Goal: Task Accomplishment & Management: Complete application form

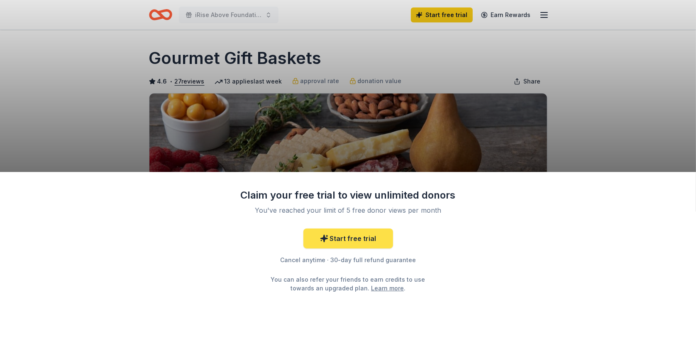
click at [354, 236] on link "Start free trial" at bounding box center [348, 238] width 90 height 20
click at [339, 239] on link "Start free trial" at bounding box center [348, 238] width 90 height 20
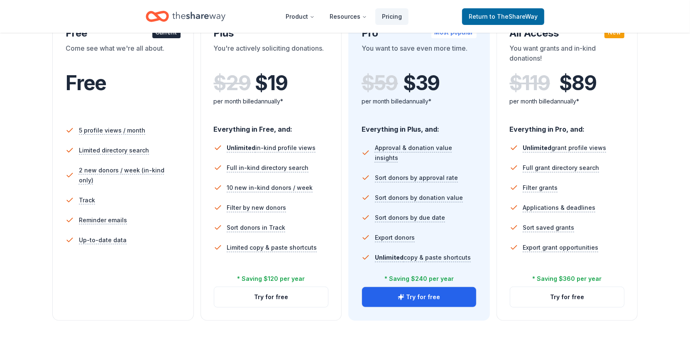
scroll to position [166, 0]
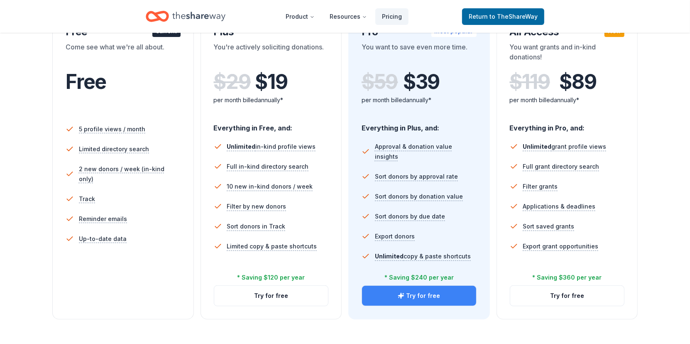
click at [421, 295] on button "Try for free" at bounding box center [419, 295] width 114 height 20
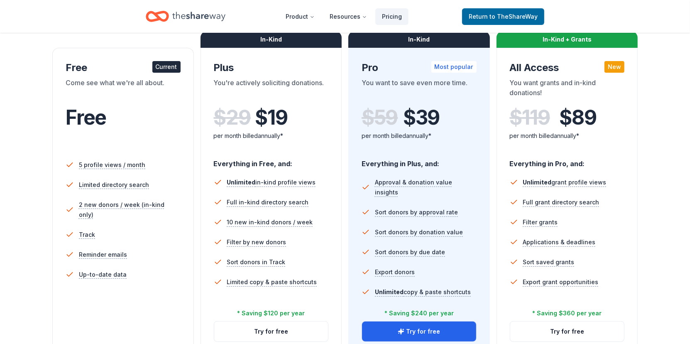
scroll to position [124, 0]
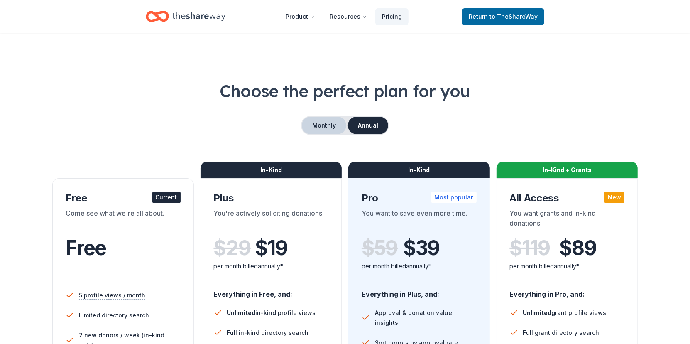
click at [321, 125] on button "Monthly" at bounding box center [324, 125] width 44 height 17
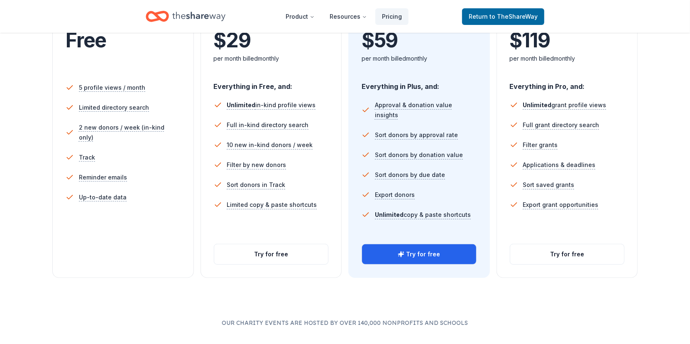
scroll to position [249, 0]
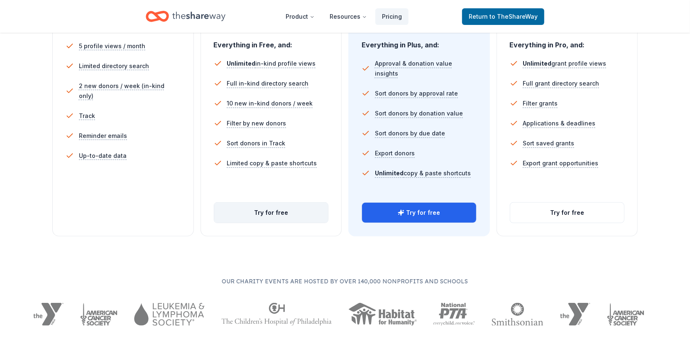
click at [277, 212] on button "Try for free" at bounding box center [271, 212] width 114 height 20
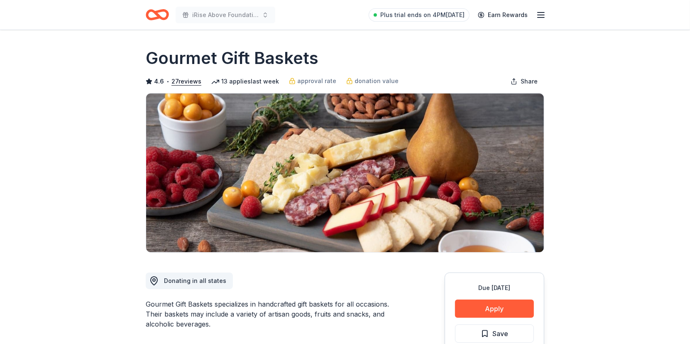
click at [165, 19] on icon "Home" at bounding box center [161, 14] width 13 height 8
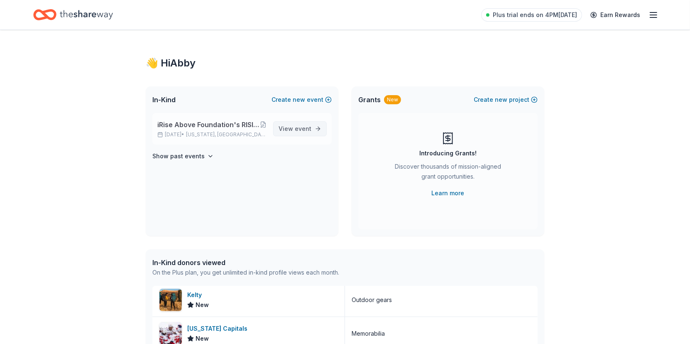
click at [296, 125] on span "event" at bounding box center [303, 128] width 17 height 7
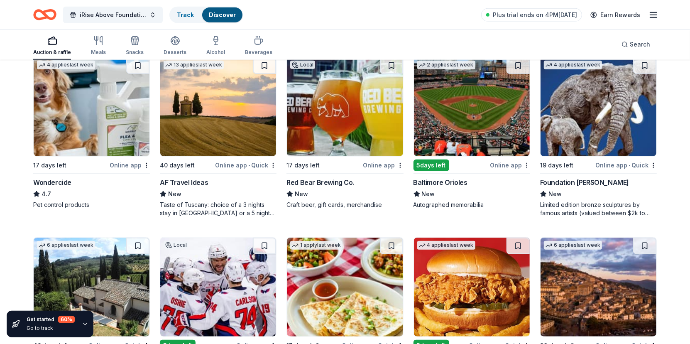
scroll to position [456, 0]
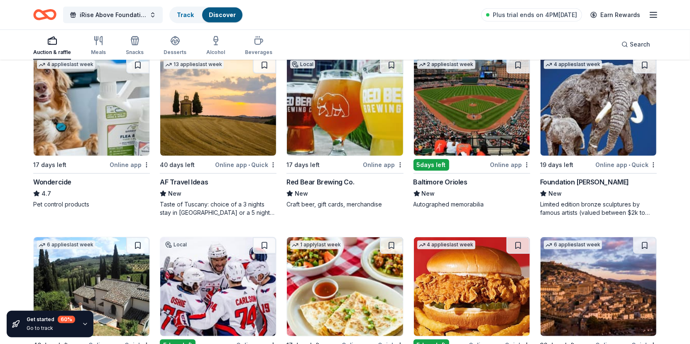
click at [321, 138] on img at bounding box center [345, 106] width 116 height 99
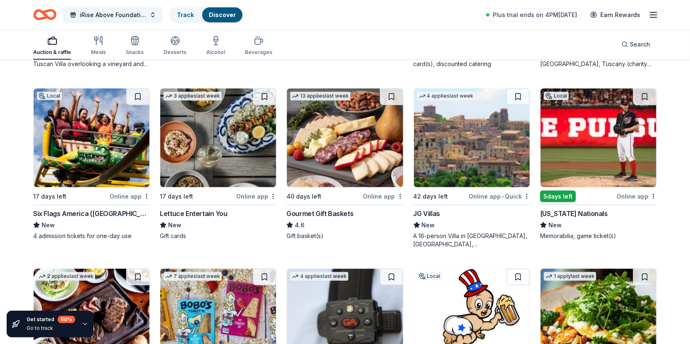
scroll to position [782, 0]
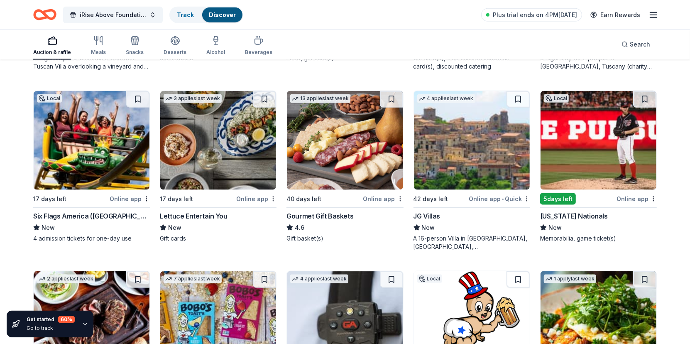
click at [629, 197] on div "Online app" at bounding box center [636, 198] width 40 height 10
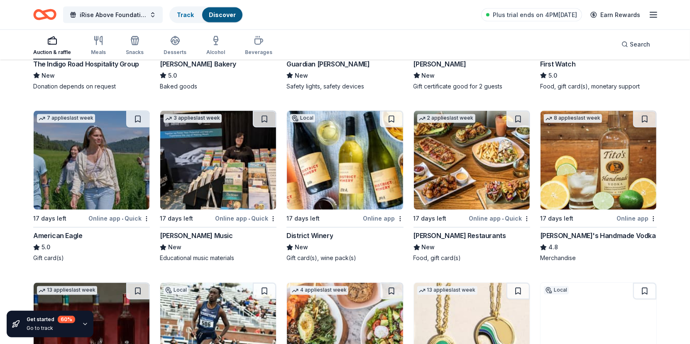
scroll to position [1156, 0]
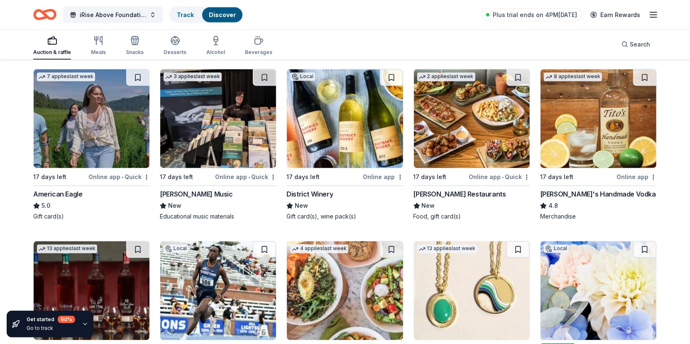
click at [351, 147] on img at bounding box center [345, 118] width 116 height 99
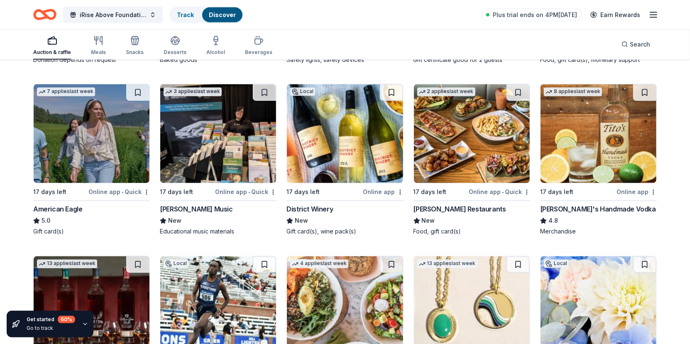
scroll to position [0, 0]
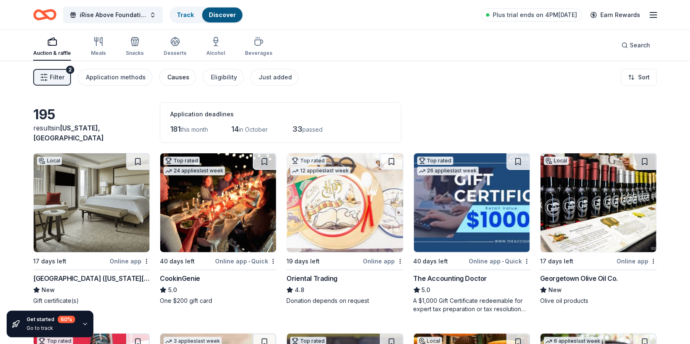
click at [179, 77] on div "Causes" at bounding box center [178, 77] width 22 height 10
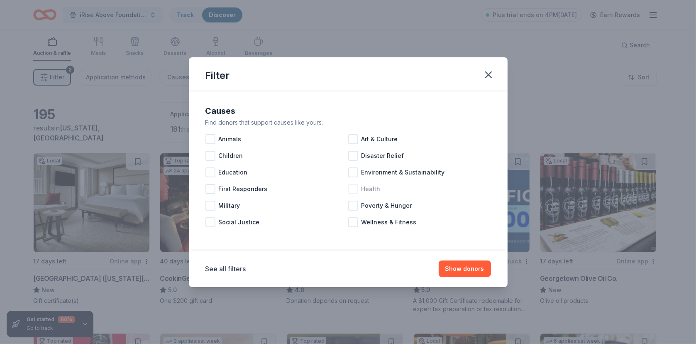
click at [351, 187] on div at bounding box center [353, 189] width 10 height 10
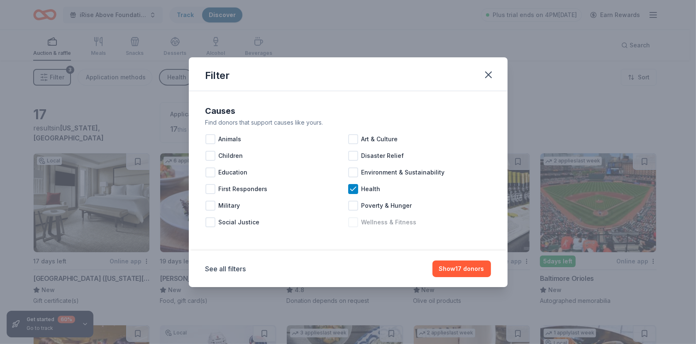
click at [354, 222] on div at bounding box center [353, 222] width 10 height 10
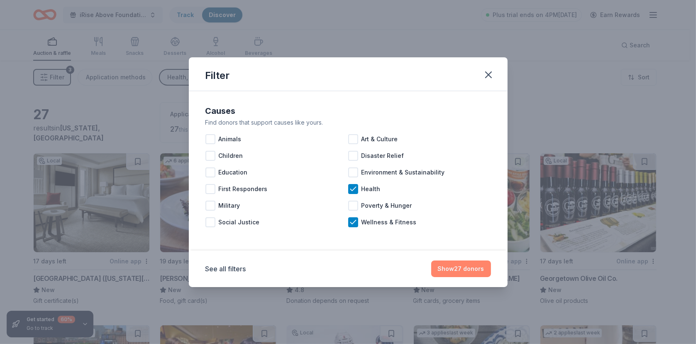
drag, startPoint x: 484, startPoint y: 265, endPoint x: 479, endPoint y: 265, distance: 4.6
click at [483, 265] on button "Show 27 donors" at bounding box center [461, 268] width 60 height 17
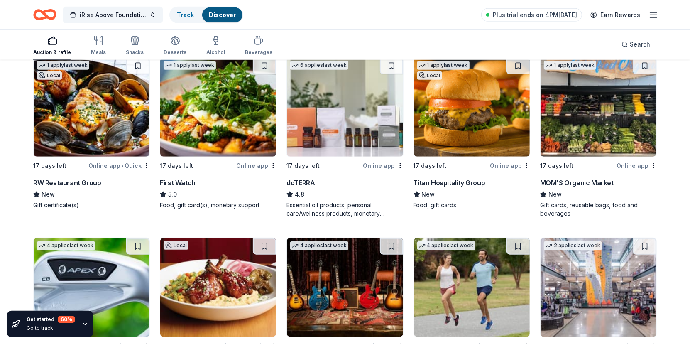
scroll to position [370, 0]
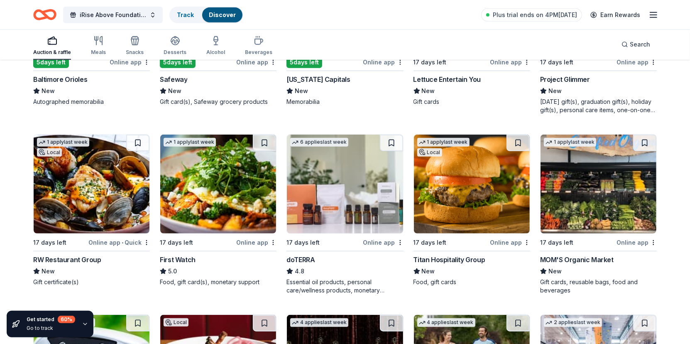
click at [351, 180] on img at bounding box center [345, 183] width 116 height 99
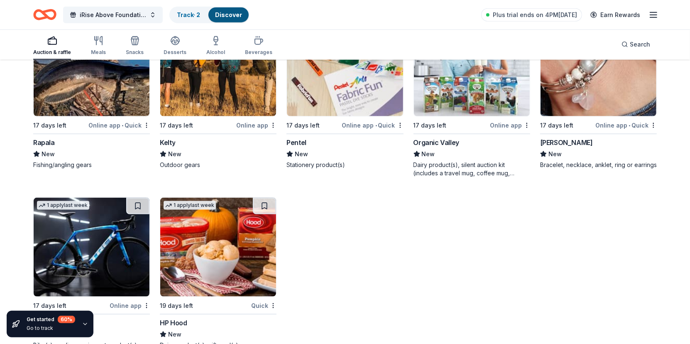
scroll to position [868, 0]
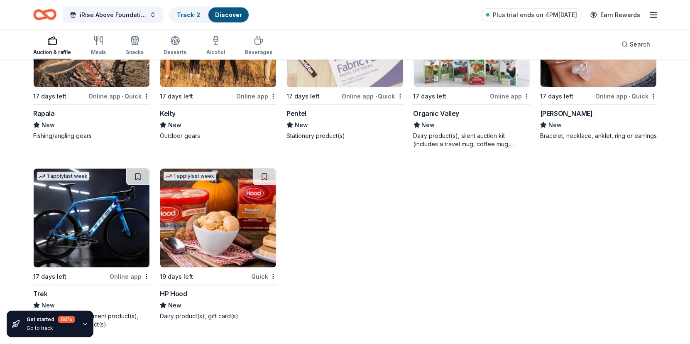
click at [85, 324] on icon "button" at bounding box center [84, 324] width 3 height 2
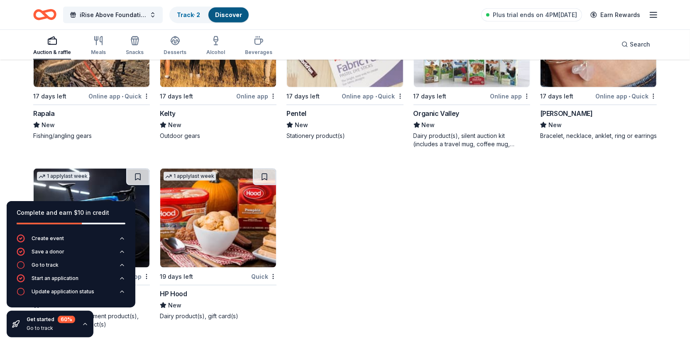
click at [84, 322] on icon "button" at bounding box center [85, 323] width 7 height 7
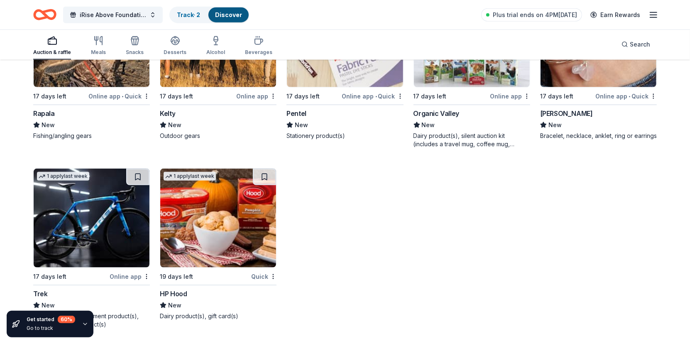
click at [117, 315] on div "Get started 60 % Go to track" at bounding box center [71, 324] width 142 height 40
click at [96, 214] on img at bounding box center [92, 217] width 116 height 99
click at [108, 228] on img at bounding box center [92, 217] width 116 height 99
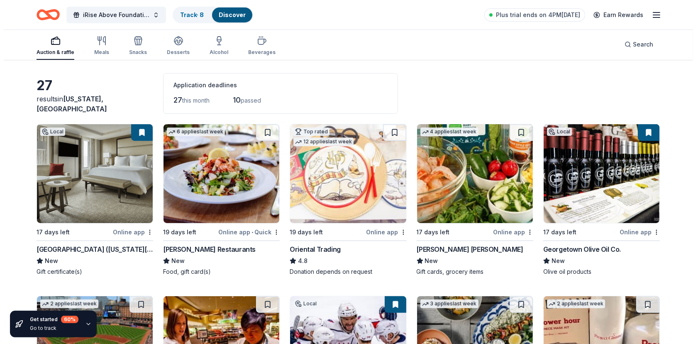
scroll to position [0, 0]
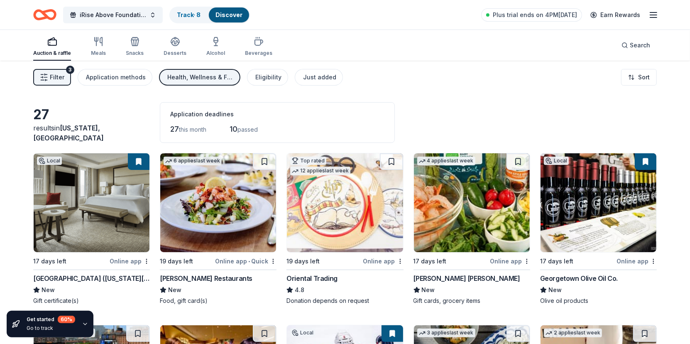
click at [56, 75] on span "Filter" at bounding box center [57, 77] width 15 height 10
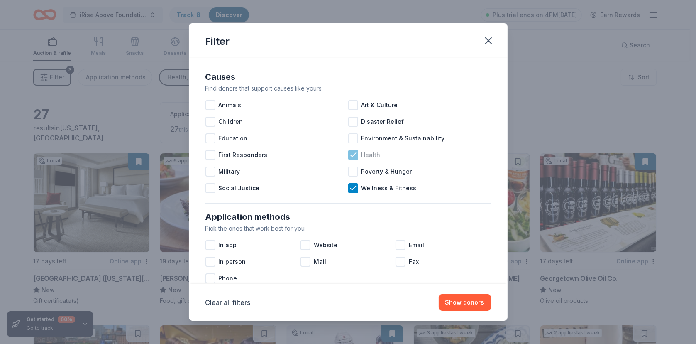
click at [351, 155] on icon at bounding box center [353, 155] width 8 height 8
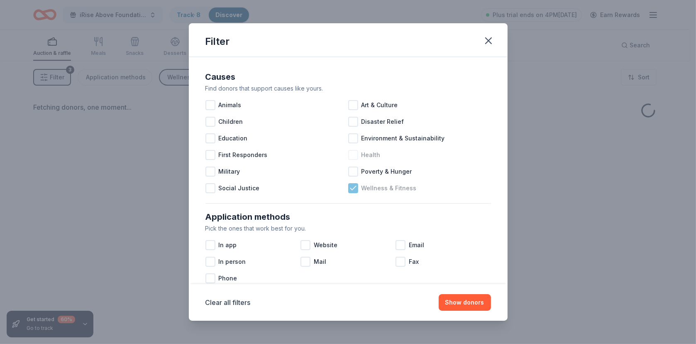
click at [349, 185] on icon at bounding box center [353, 188] width 8 height 8
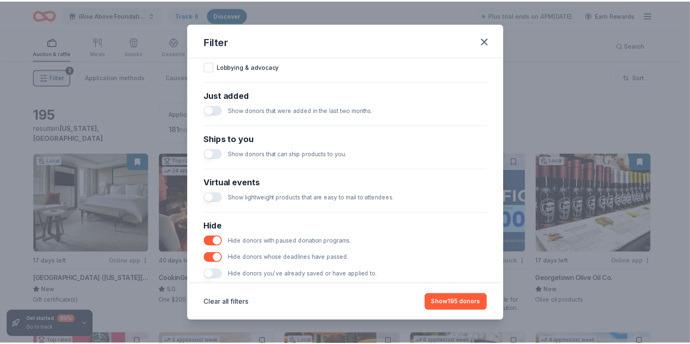
scroll to position [319, 0]
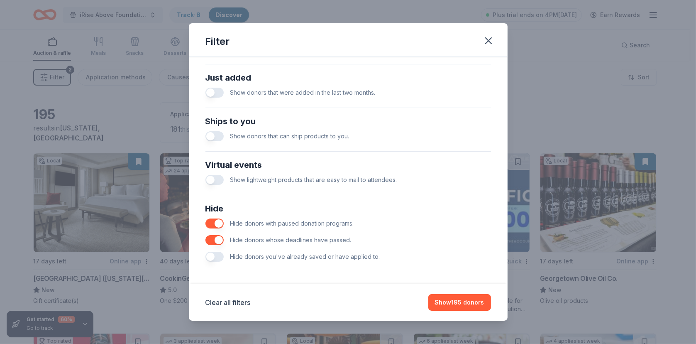
click at [221, 135] on button "button" at bounding box center [214, 136] width 18 height 10
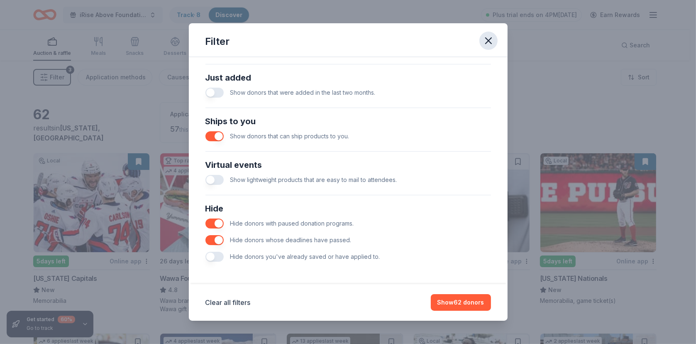
click at [485, 41] on icon "button" at bounding box center [489, 41] width 12 height 12
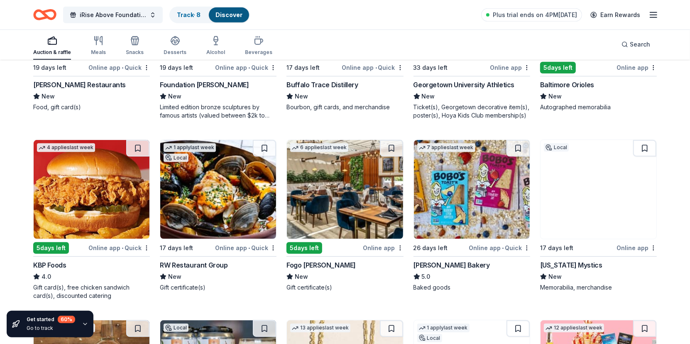
scroll to position [290, 0]
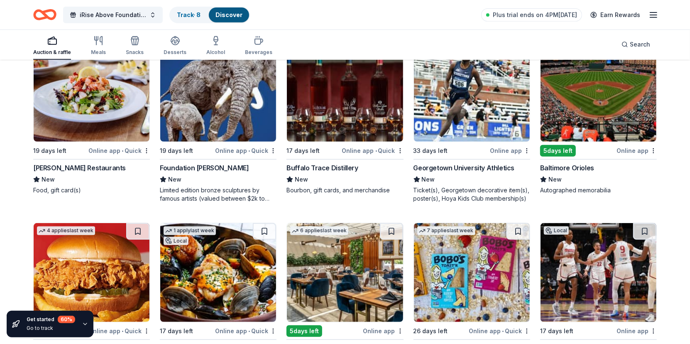
click at [321, 165] on div "Buffalo Trace Distillery" at bounding box center [321, 168] width 71 height 10
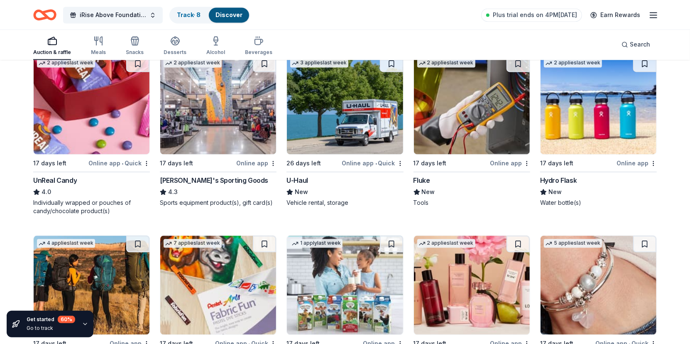
scroll to position [1314, 0]
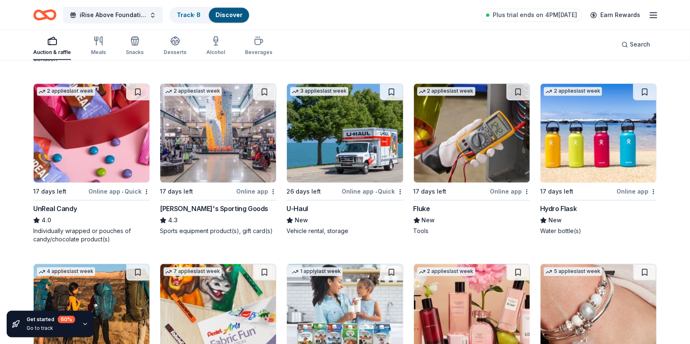
click at [594, 141] on img at bounding box center [598, 132] width 116 height 99
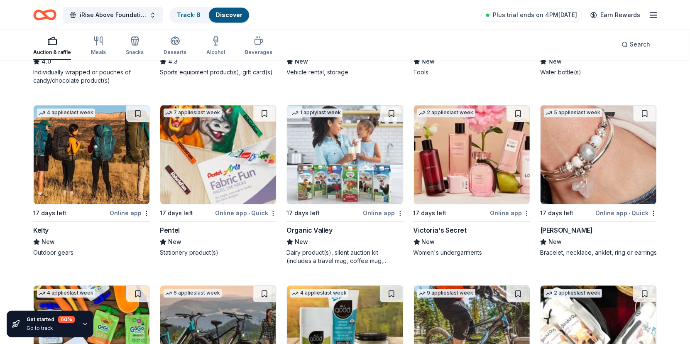
scroll to position [1479, 0]
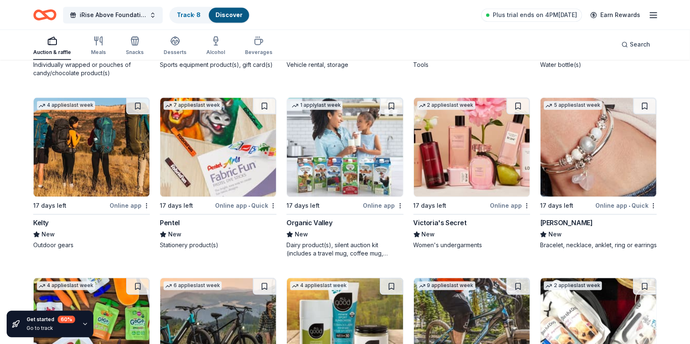
click at [478, 161] on img at bounding box center [472, 146] width 116 height 99
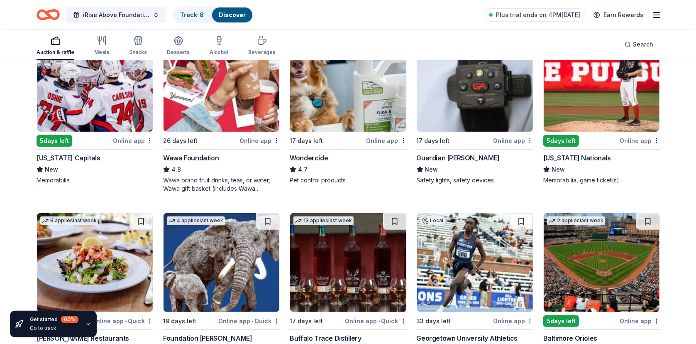
scroll to position [0, 0]
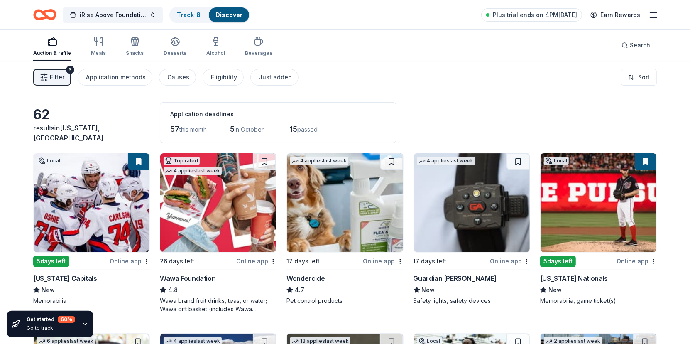
click at [54, 76] on span "Filter" at bounding box center [57, 77] width 15 height 10
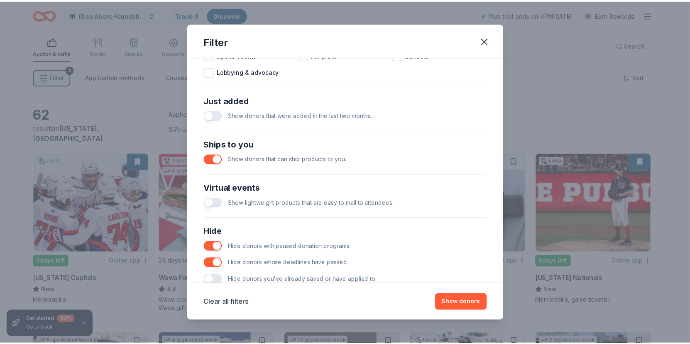
scroll to position [319, 0]
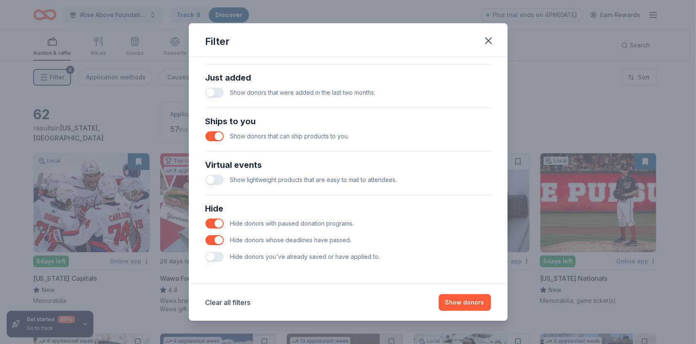
click at [211, 134] on button "button" at bounding box center [214, 136] width 18 height 10
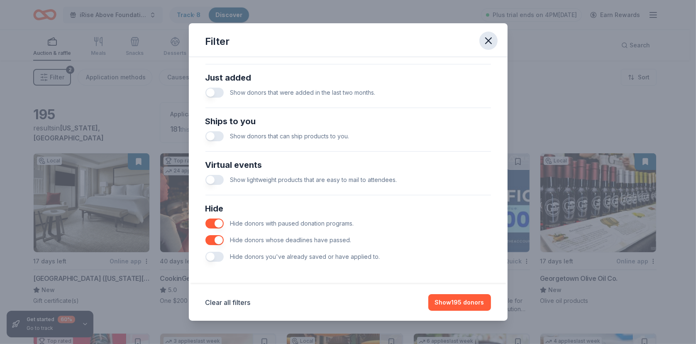
click at [484, 42] on icon "button" at bounding box center [489, 41] width 12 height 12
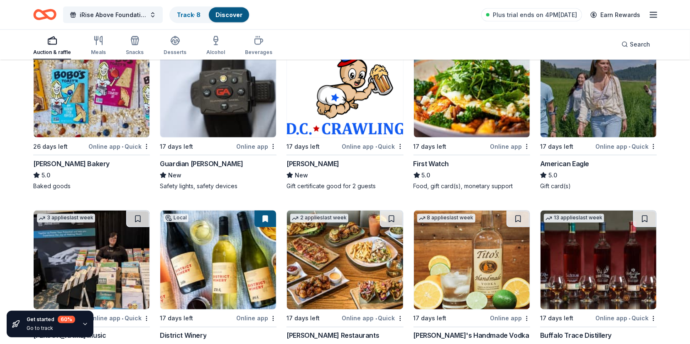
scroll to position [1008, 0]
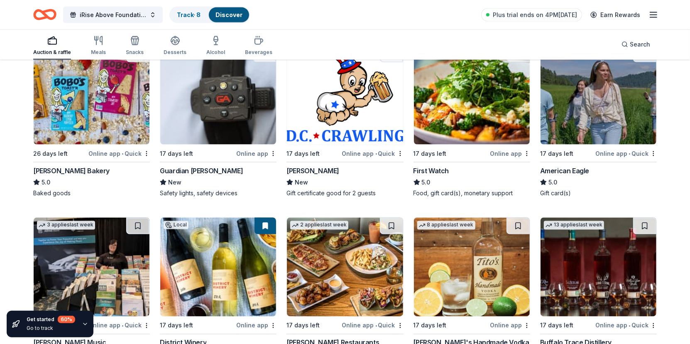
click at [575, 127] on img at bounding box center [598, 95] width 116 height 99
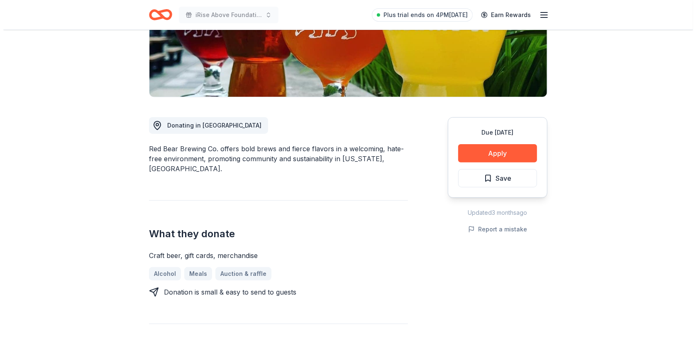
scroll to position [166, 0]
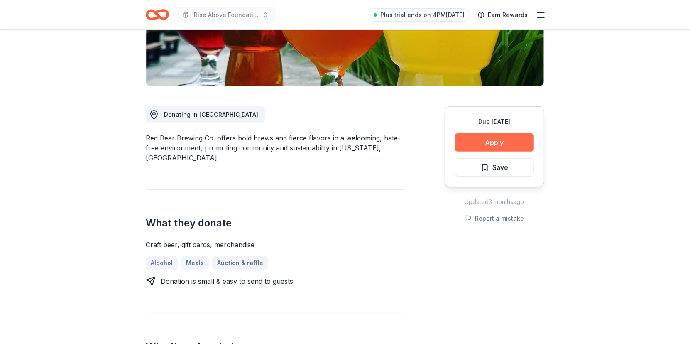
click at [500, 140] on button "Apply" at bounding box center [494, 142] width 79 height 18
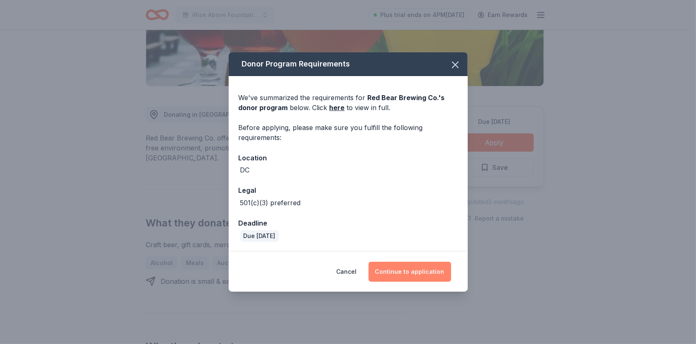
click at [429, 270] on button "Continue to application" at bounding box center [409, 271] width 83 height 20
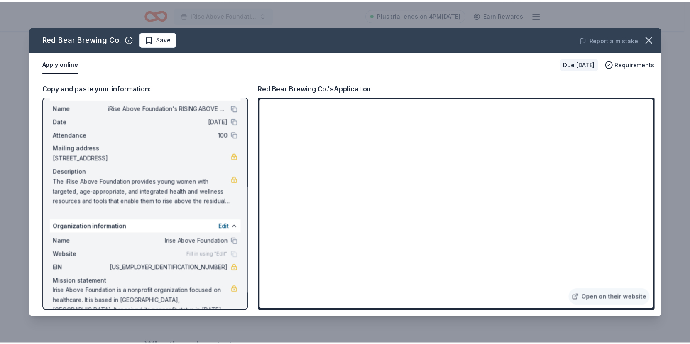
scroll to position [33, 0]
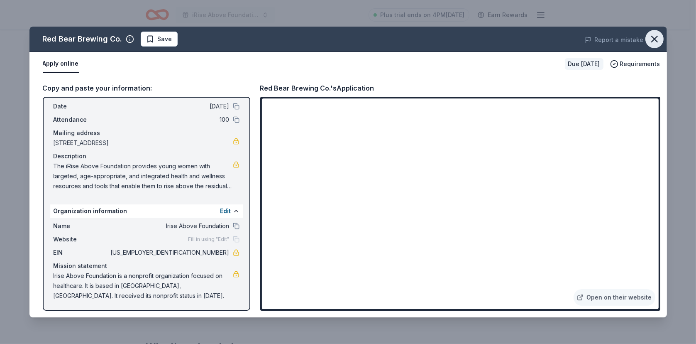
click at [655, 39] on icon "button" at bounding box center [654, 39] width 6 height 6
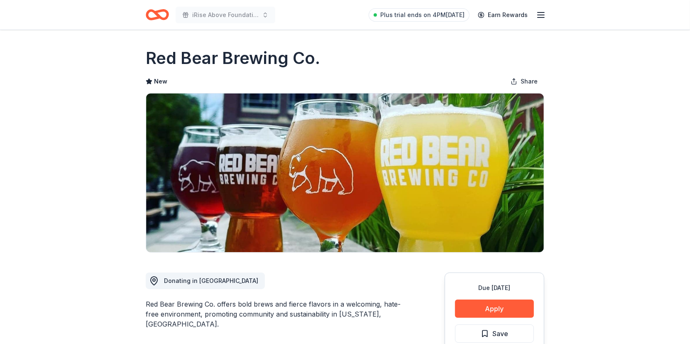
scroll to position [0, 0]
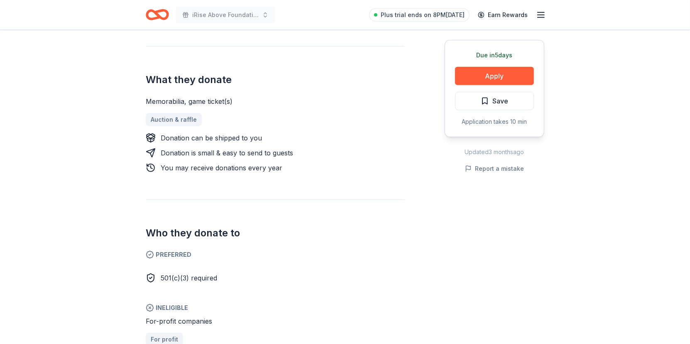
scroll to position [249, 0]
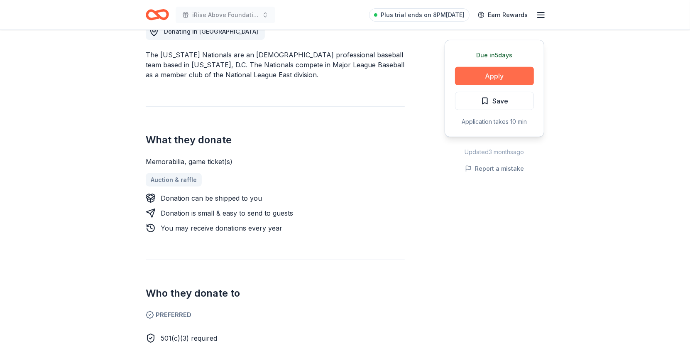
click at [507, 72] on button "Apply" at bounding box center [494, 76] width 79 height 18
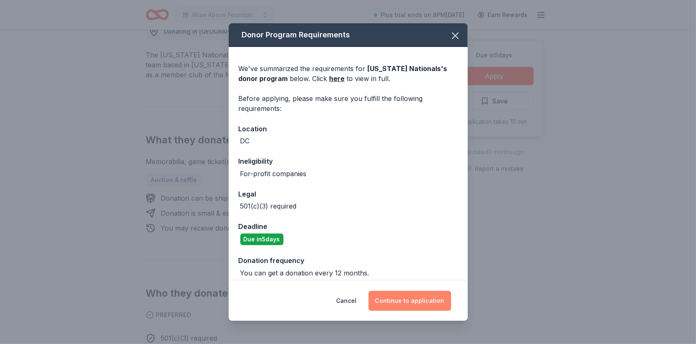
click at [415, 301] on button "Continue to application" at bounding box center [409, 300] width 83 height 20
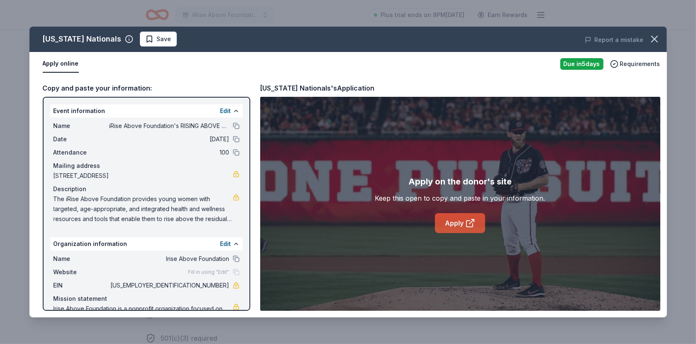
click at [458, 222] on link "Apply" at bounding box center [460, 223] width 50 height 20
click at [656, 37] on icon "button" at bounding box center [654, 39] width 6 height 6
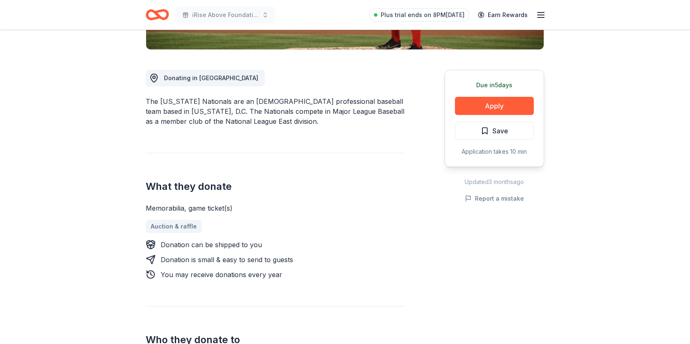
scroll to position [207, 0]
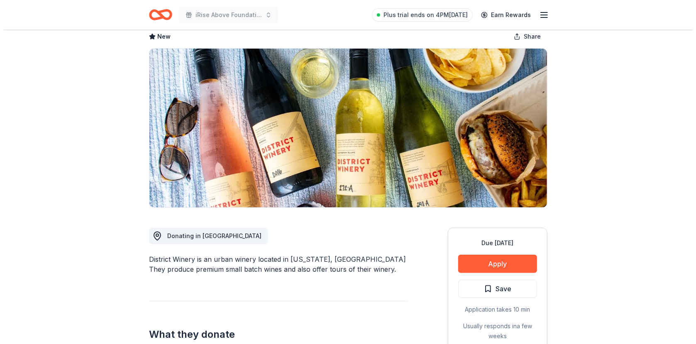
scroll to position [166, 0]
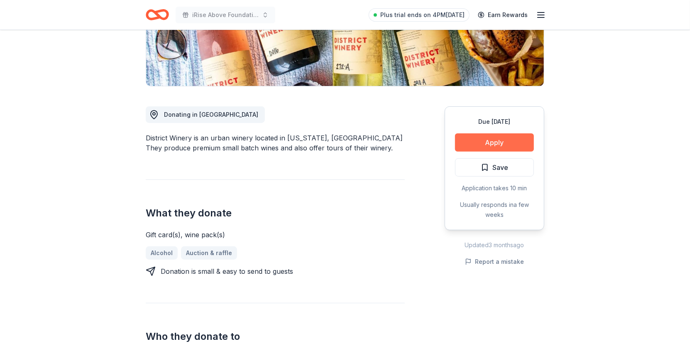
click at [508, 144] on button "Apply" at bounding box center [494, 142] width 79 height 18
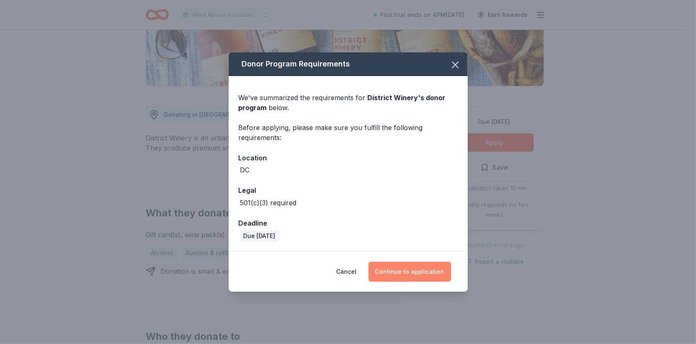
click at [422, 273] on button "Continue to application" at bounding box center [409, 271] width 83 height 20
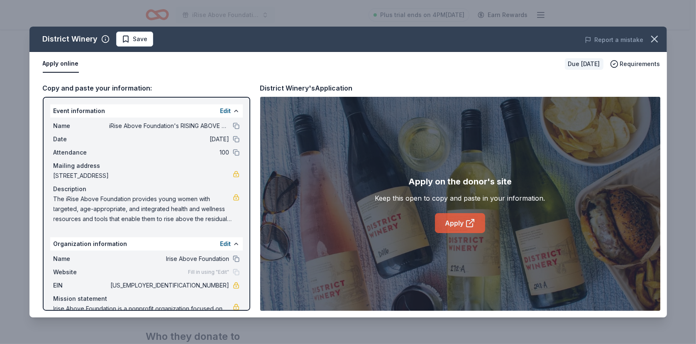
click at [459, 222] on link "Apply" at bounding box center [460, 223] width 50 height 20
click at [653, 37] on icon "button" at bounding box center [654, 39] width 12 height 12
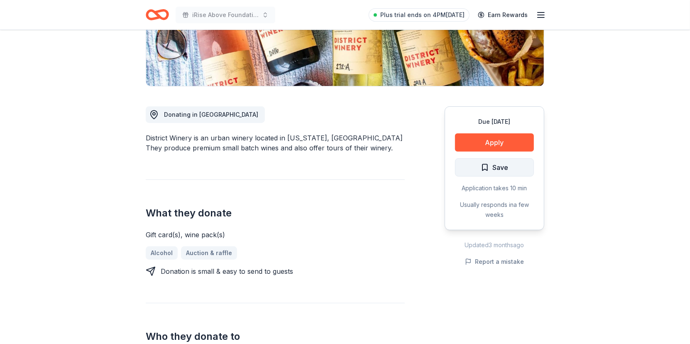
click at [498, 167] on span "Save" at bounding box center [500, 167] width 16 height 11
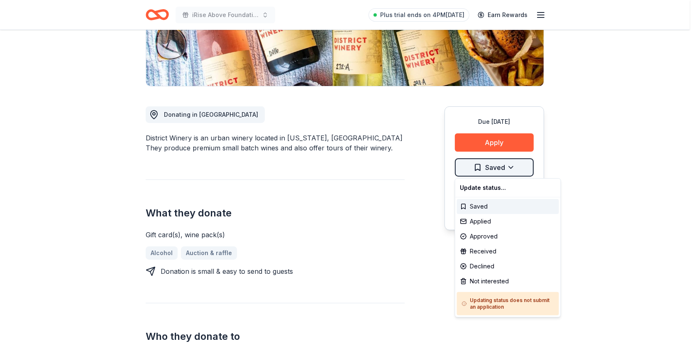
click at [506, 165] on html "iRise Above Foundation's RISING ABOVE Book Launch Celebration during Breast Can…" at bounding box center [348, 6] width 696 height 344
click at [476, 222] on div "Applied" at bounding box center [508, 221] width 102 height 15
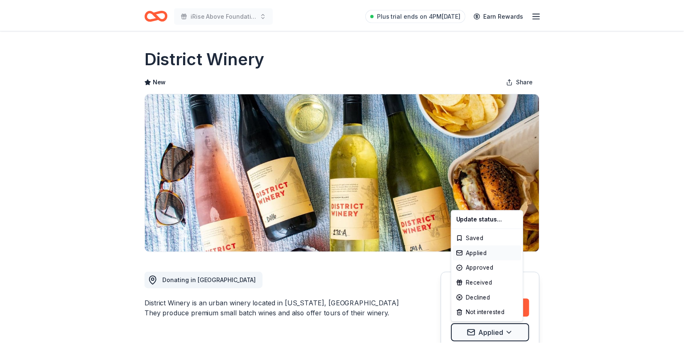
scroll to position [0, 0]
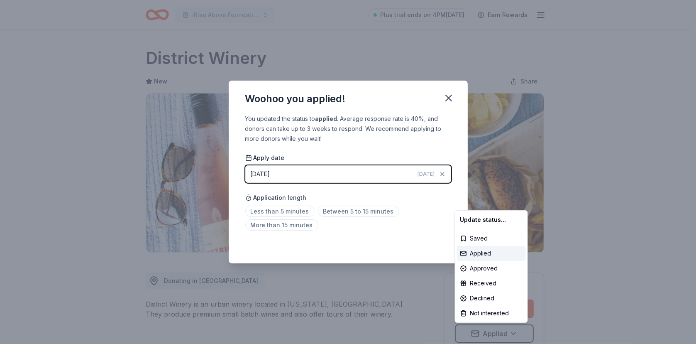
click at [449, 96] on html "iRise Above Foundation's RISING ABOVE Book Launch Celebration during Breast Can…" at bounding box center [348, 172] width 696 height 344
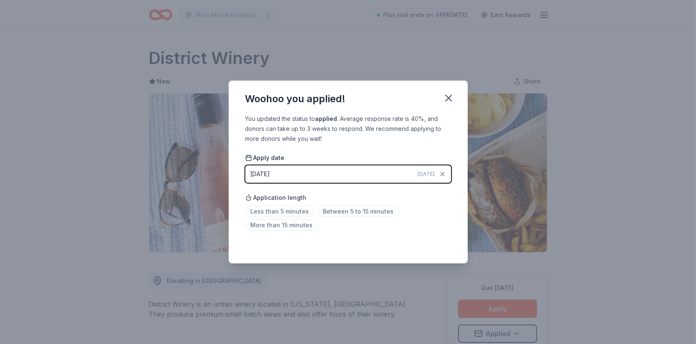
click at [449, 96] on icon "button" at bounding box center [449, 98] width 6 height 6
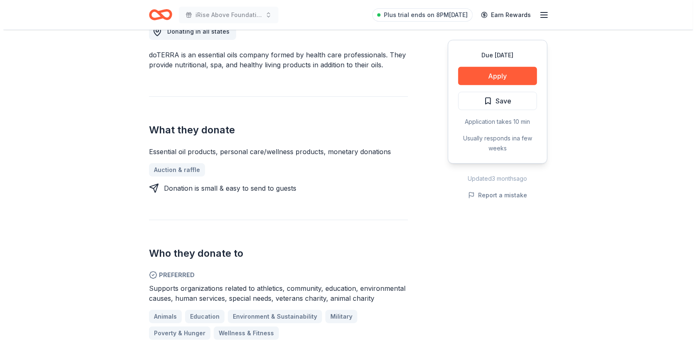
scroll to position [290, 0]
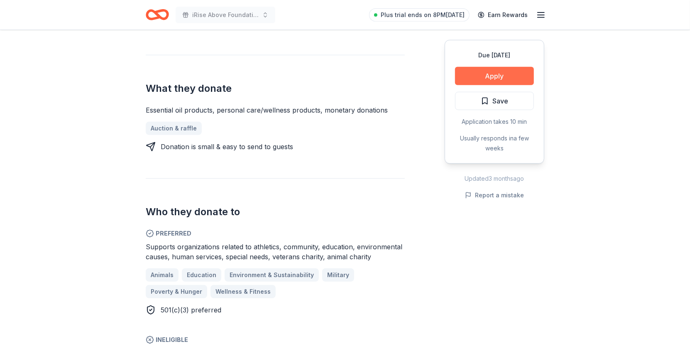
click at [498, 76] on button "Apply" at bounding box center [494, 76] width 79 height 18
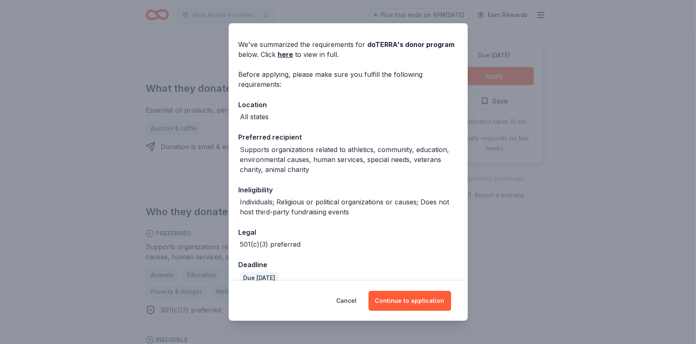
scroll to position [36, 0]
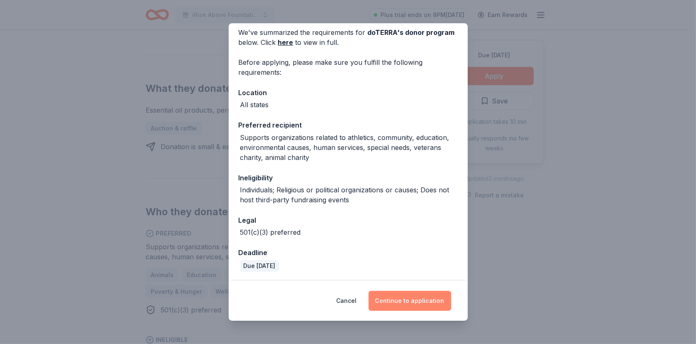
click at [411, 302] on button "Continue to application" at bounding box center [409, 300] width 83 height 20
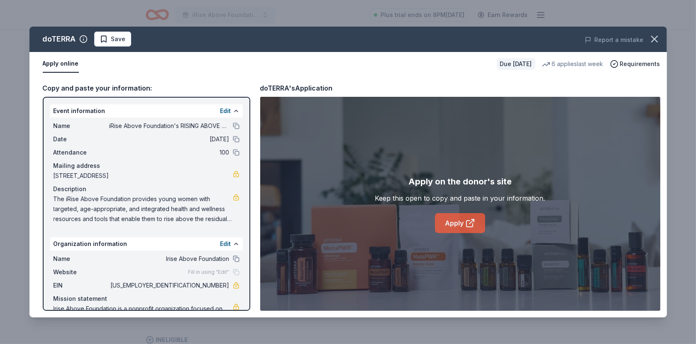
click at [456, 224] on link "Apply" at bounding box center [460, 223] width 50 height 20
click at [114, 37] on span "Save" at bounding box center [118, 39] width 15 height 10
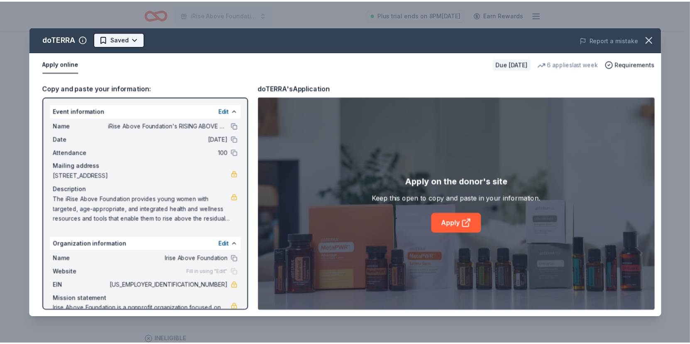
scroll to position [0, 0]
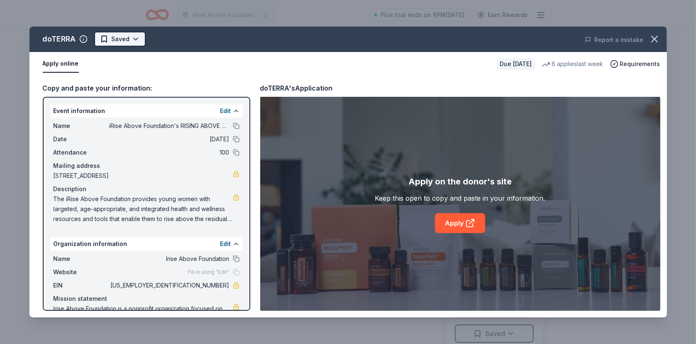
click at [132, 40] on html "iRise Above Foundation's RISING ABOVE Book Launch Celebration during [MEDICAL_D…" at bounding box center [348, 172] width 696 height 344
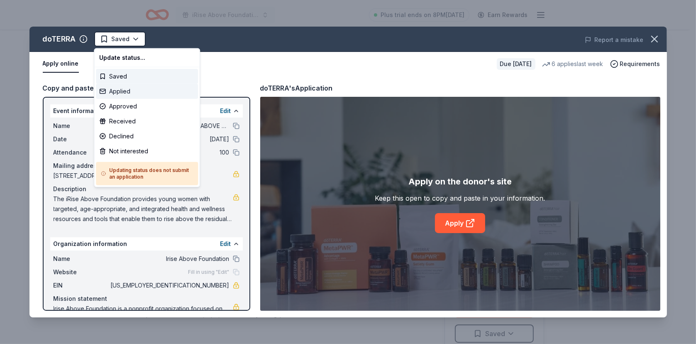
click at [132, 88] on div "Applied" at bounding box center [147, 91] width 102 height 15
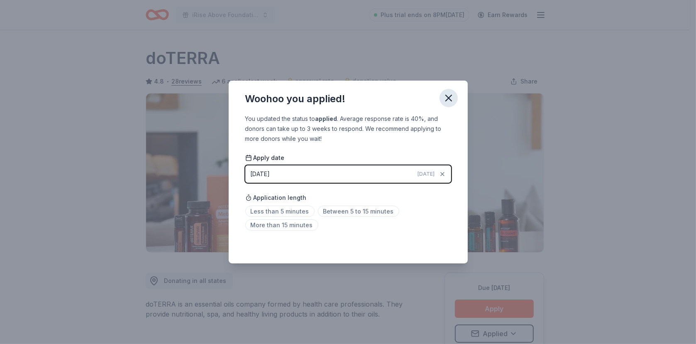
click at [448, 99] on icon "button" at bounding box center [449, 98] width 6 height 6
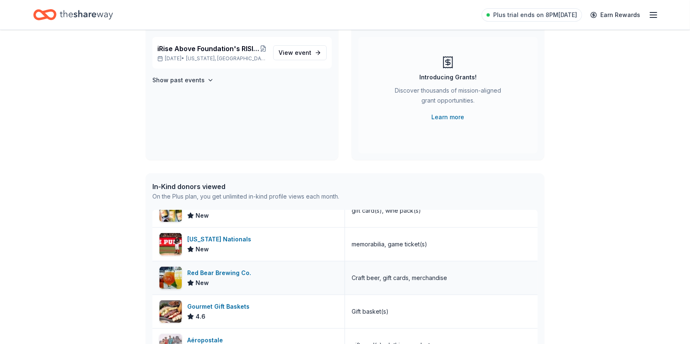
scroll to position [41, 0]
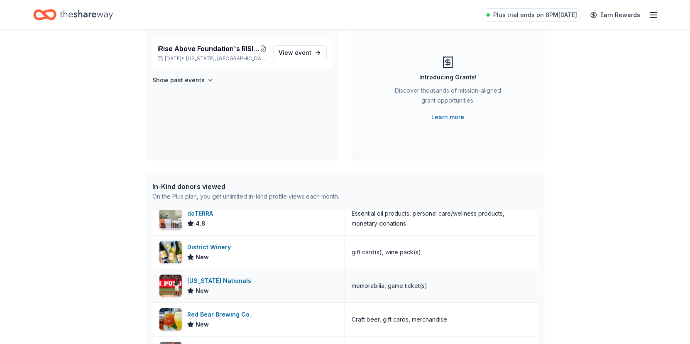
click at [240, 279] on div "[US_STATE] Nationals" at bounding box center [220, 280] width 67 height 10
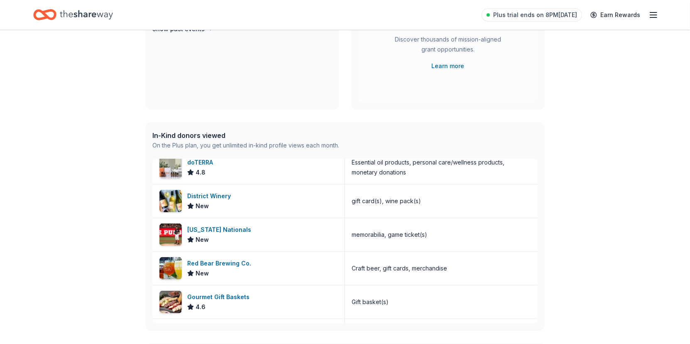
scroll to position [159, 0]
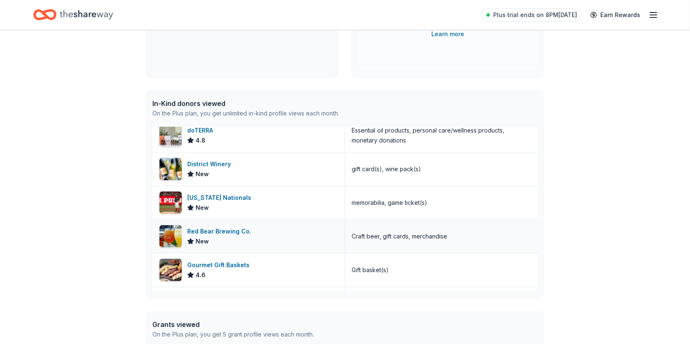
click at [216, 229] on div "Red Bear Brewing Co." at bounding box center [220, 231] width 67 height 10
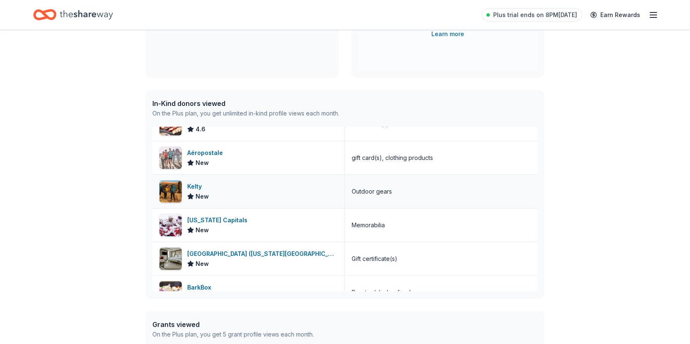
scroll to position [207, 0]
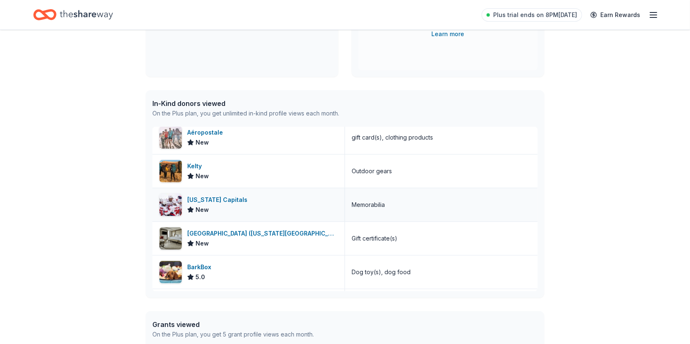
click at [234, 199] on div "[US_STATE] Capitals" at bounding box center [218, 200] width 63 height 10
click at [266, 233] on div "[GEOGRAPHIC_DATA] ([US_STATE][GEOGRAPHIC_DATA])" at bounding box center [262, 233] width 151 height 10
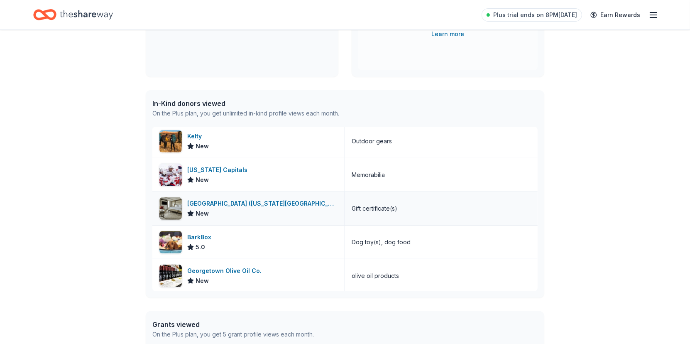
scroll to position [200, 0]
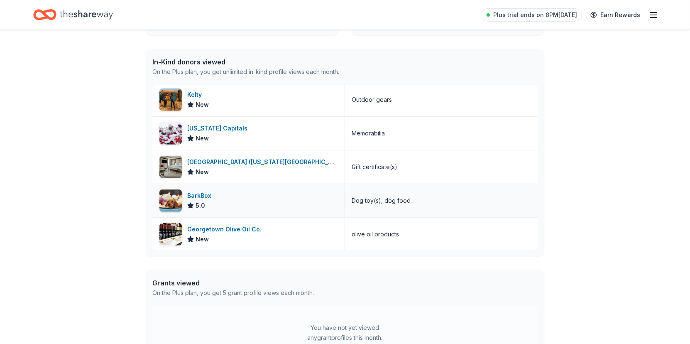
click at [227, 194] on div "BarkBox 5.0" at bounding box center [248, 200] width 193 height 33
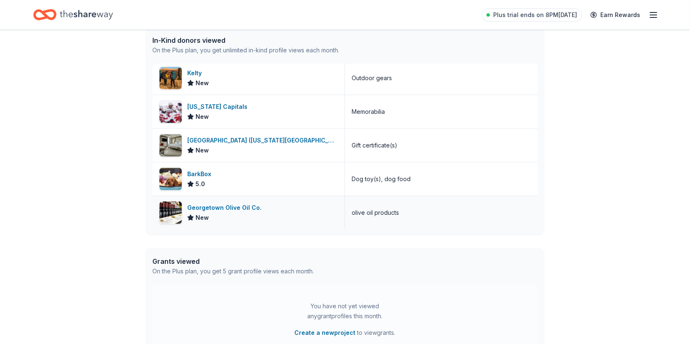
scroll to position [242, 0]
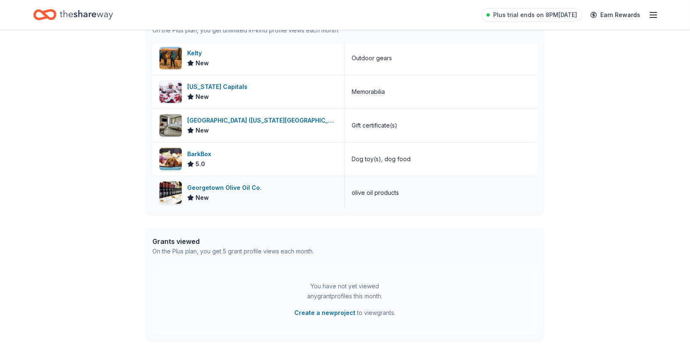
click at [239, 187] on div "Georgetown Olive Oil Co." at bounding box center [226, 188] width 78 height 10
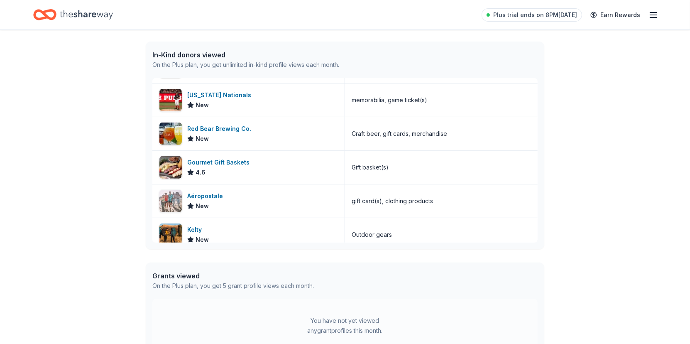
scroll to position [0, 0]
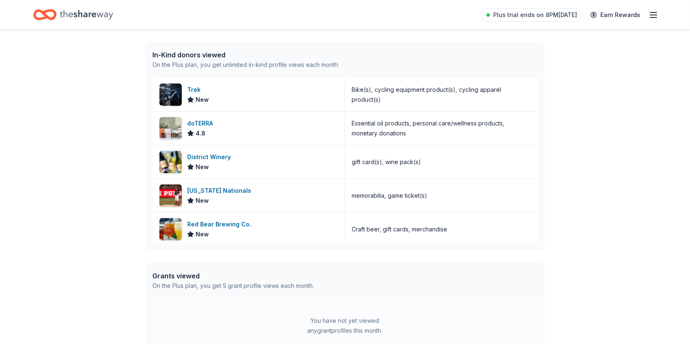
click at [69, 15] on icon "Home" at bounding box center [86, 14] width 53 height 9
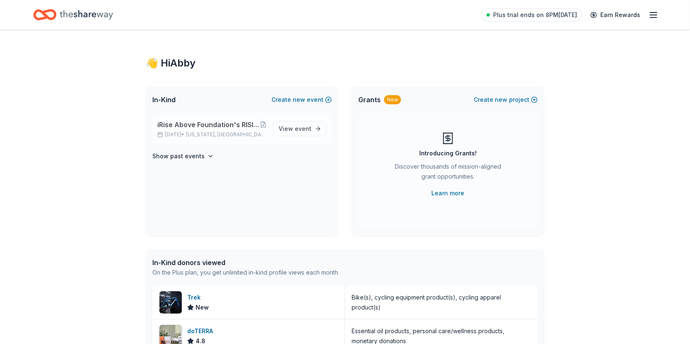
click at [209, 123] on span "iRise Above Foundation's RISING ABOVE Book Launch Celebration during [MEDICAL_D…" at bounding box center [208, 124] width 102 height 10
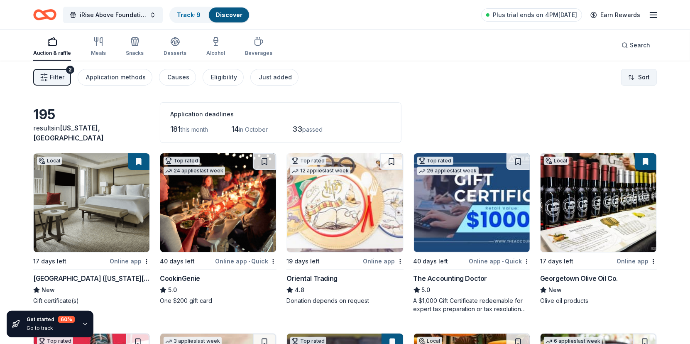
click at [643, 78] on html "iRise Above Foundation's RISING ABOVE Book Launch Celebration during Breast Can…" at bounding box center [345, 172] width 690 height 344
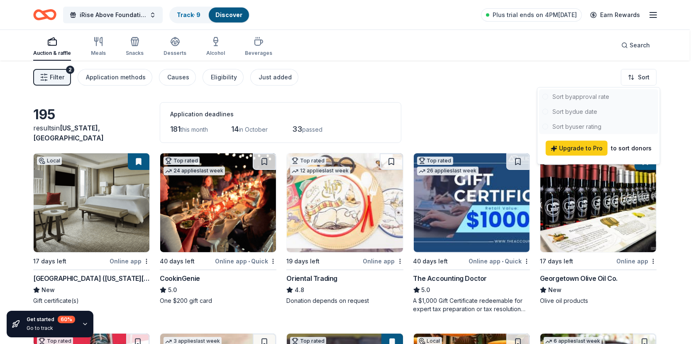
click at [108, 105] on html "iRise Above Foundation's RISING ABOVE Book Launch Celebration during Breast Can…" at bounding box center [348, 172] width 696 height 344
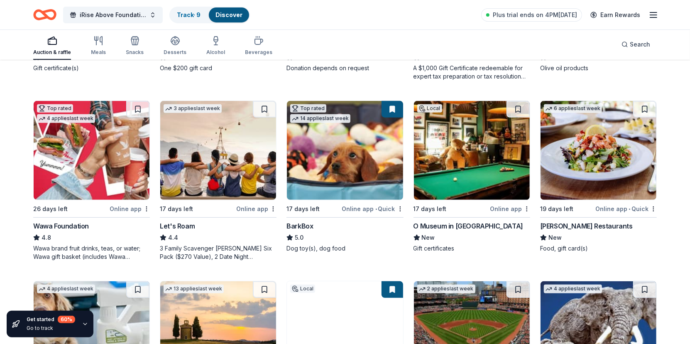
scroll to position [249, 0]
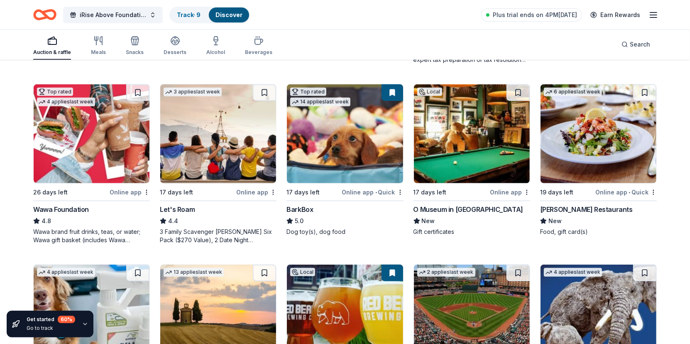
click at [395, 93] on button at bounding box center [392, 92] width 22 height 17
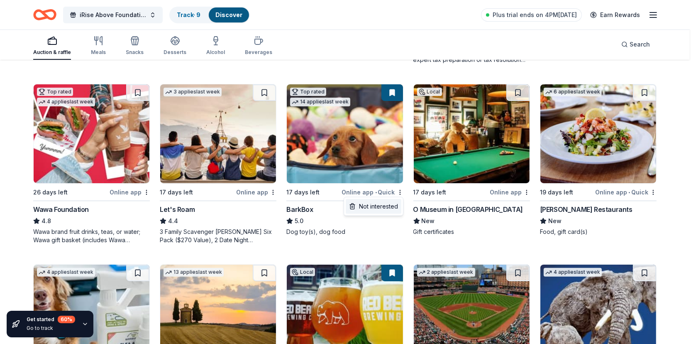
click at [380, 203] on div "Not interested" at bounding box center [374, 206] width 56 height 15
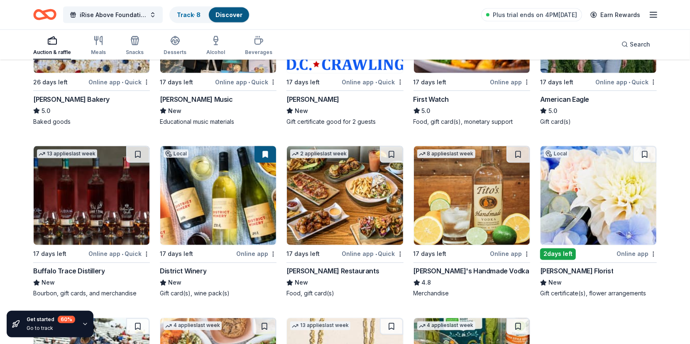
scroll to position [1126, 0]
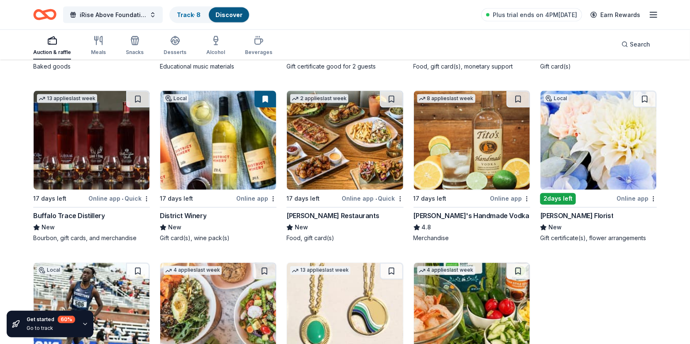
click at [341, 214] on div "Thompson Restaurants" at bounding box center [332, 216] width 93 height 10
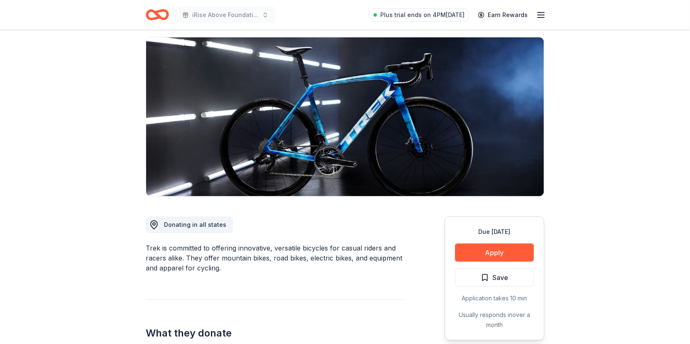
scroll to position [166, 0]
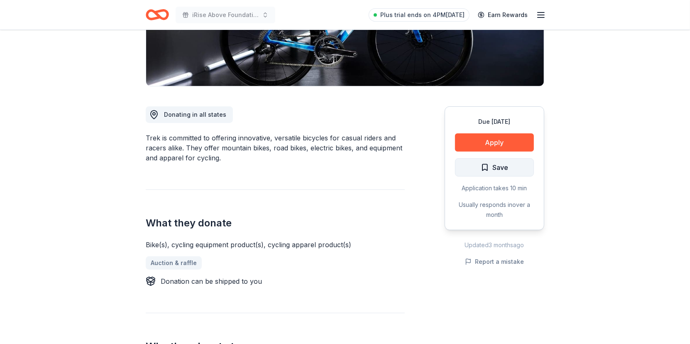
click at [507, 165] on span "Save" at bounding box center [500, 167] width 16 height 11
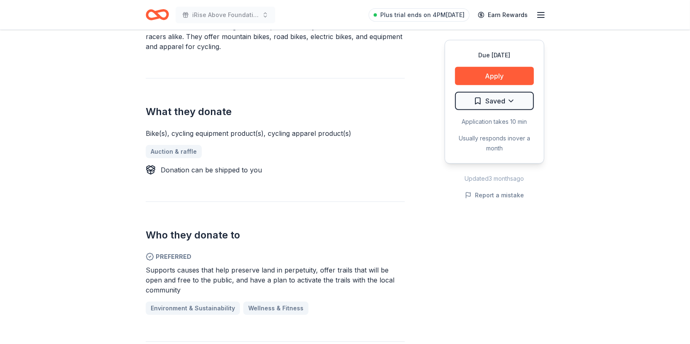
scroll to position [147, 0]
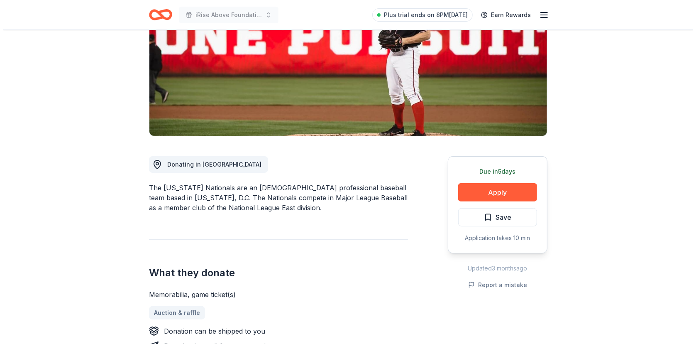
scroll to position [124, 0]
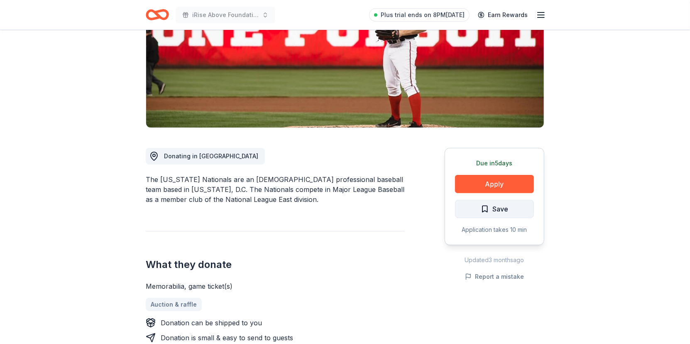
click at [500, 210] on span "Save" at bounding box center [500, 208] width 16 height 11
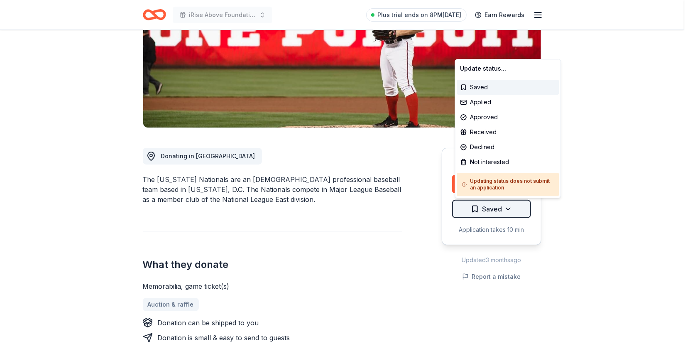
click at [511, 207] on html "iRise Above Foundation's RISING ABOVE Book Launch Celebration during [MEDICAL_D…" at bounding box center [345, 48] width 690 height 344
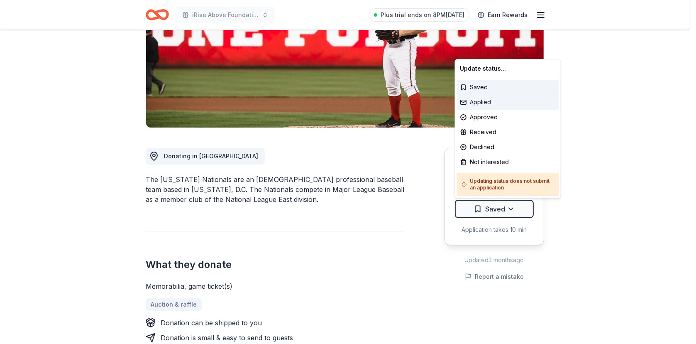
click at [493, 102] on div "Applied" at bounding box center [508, 102] width 102 height 15
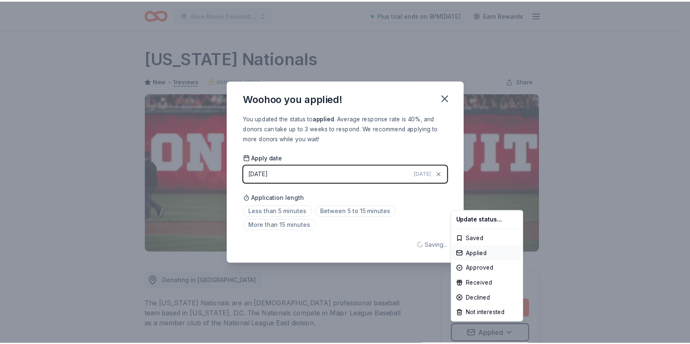
scroll to position [0, 0]
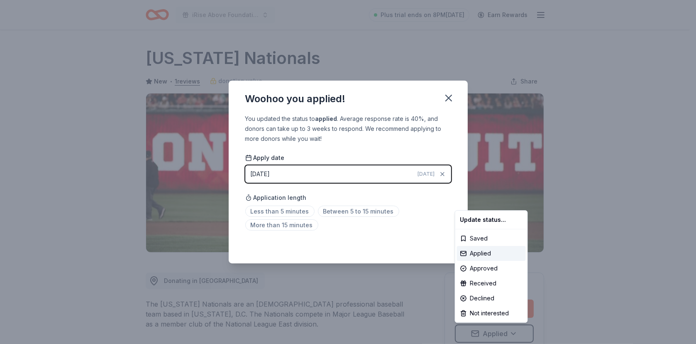
click at [448, 98] on html "iRise Above Foundation's RISING ABOVE Book Launch Celebration during Breast Can…" at bounding box center [348, 172] width 696 height 344
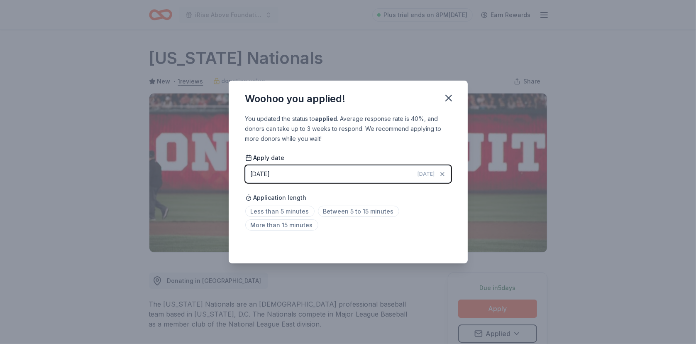
click at [448, 98] on icon "button" at bounding box center [449, 98] width 6 height 6
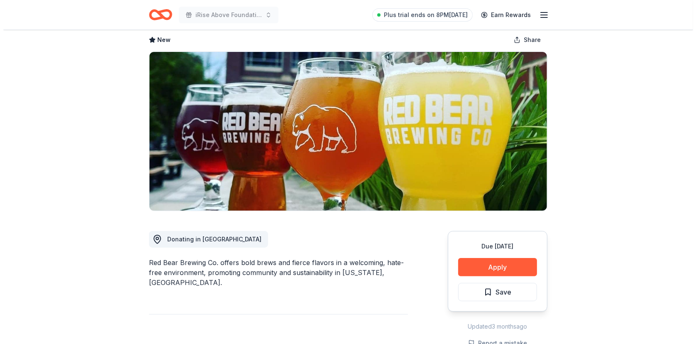
scroll to position [124, 0]
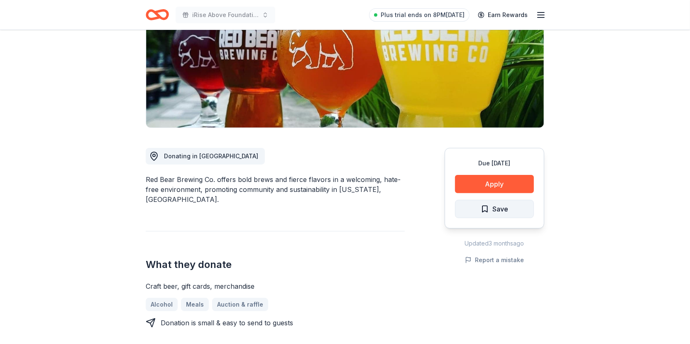
click at [496, 207] on span "Save" at bounding box center [500, 208] width 16 height 11
click at [504, 207] on html "iRise Above Foundation's RISING ABOVE Book Launch Celebration during Breast Can…" at bounding box center [345, 48] width 690 height 344
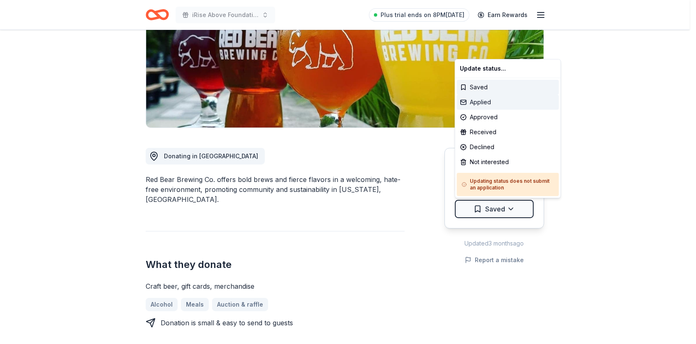
click at [487, 102] on div "Applied" at bounding box center [508, 102] width 102 height 15
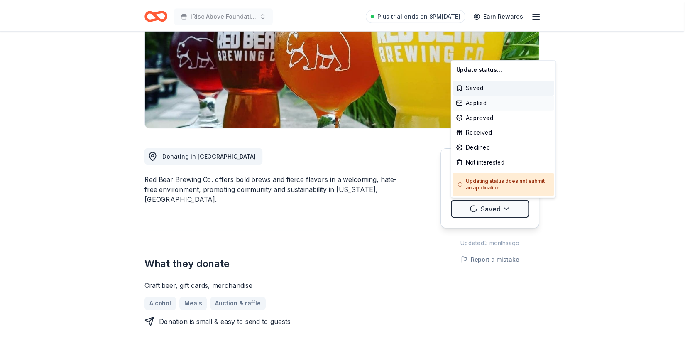
scroll to position [0, 0]
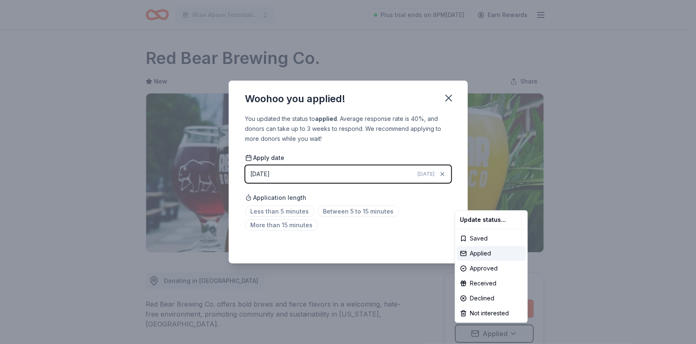
click at [375, 172] on html "iRise Above Foundation's RISING ABOVE Book Launch Celebration during Breast Can…" at bounding box center [348, 172] width 696 height 344
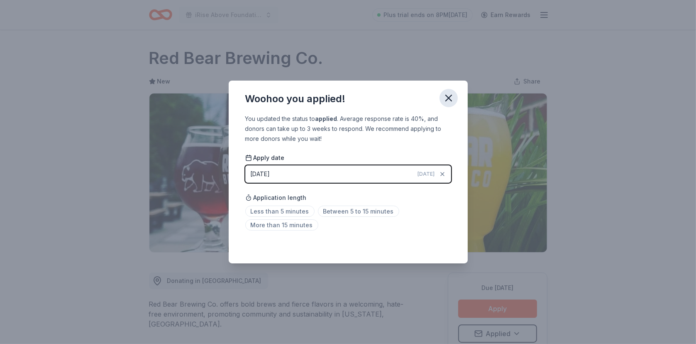
click at [449, 100] on icon "button" at bounding box center [449, 98] width 12 height 12
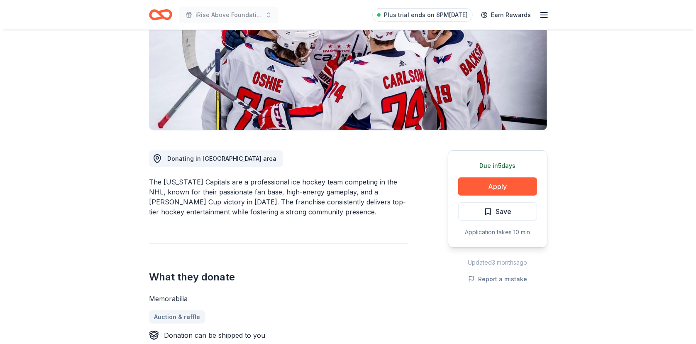
scroll to position [124, 0]
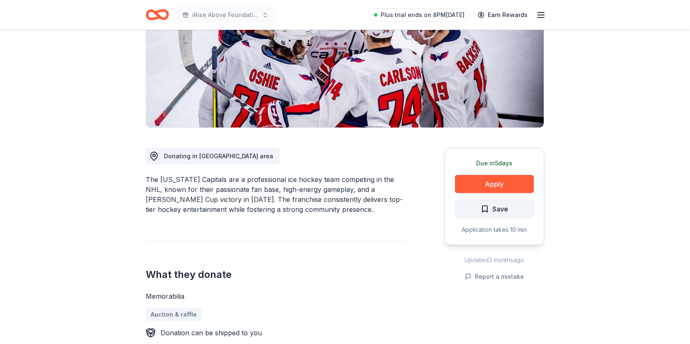
click at [496, 208] on span "Save" at bounding box center [500, 208] width 16 height 11
click at [504, 207] on html "iRise Above Foundation's RISING ABOVE Book Launch Celebration during [MEDICAL_D…" at bounding box center [345, 48] width 690 height 344
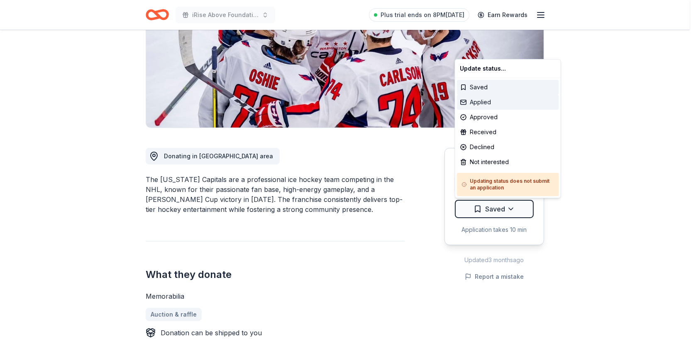
click at [483, 100] on div "Applied" at bounding box center [508, 102] width 102 height 15
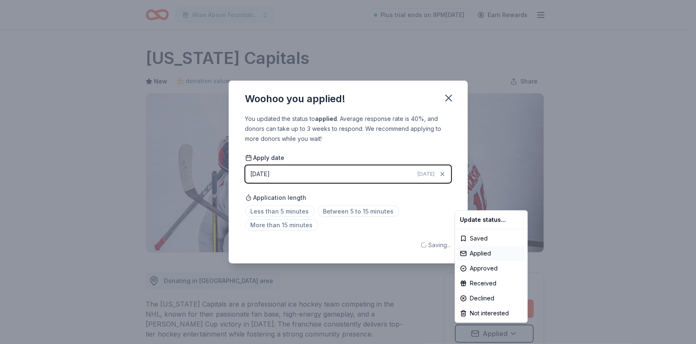
scroll to position [0, 0]
click at [332, 173] on html "iRise Above Foundation's RISING ABOVE Book Launch Celebration during Breast Can…" at bounding box center [348, 172] width 696 height 344
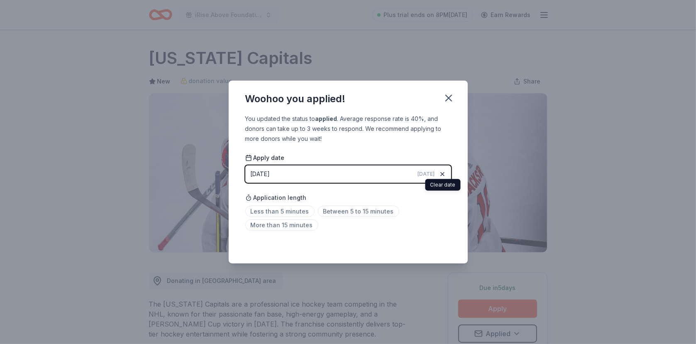
click at [443, 173] on icon "button" at bounding box center [442, 173] width 3 height 3
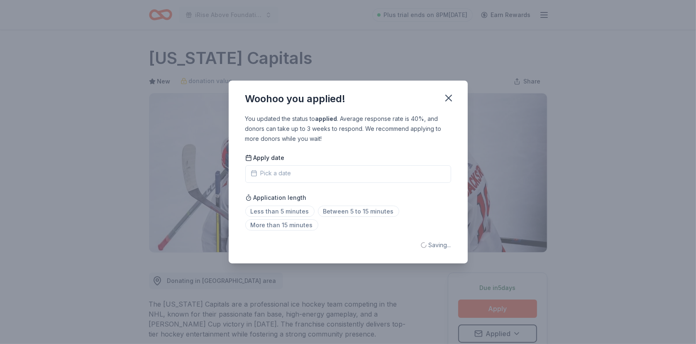
click at [284, 175] on button "Pick a date" at bounding box center [348, 173] width 206 height 17
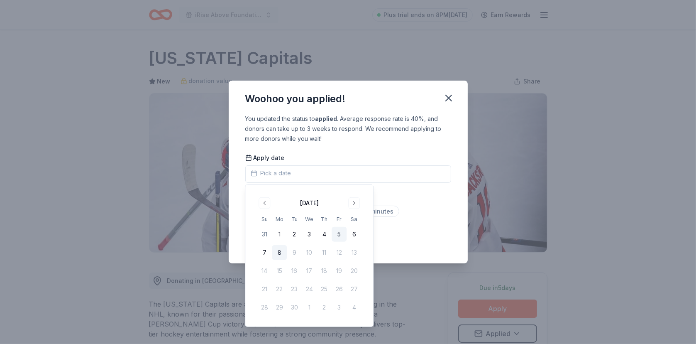
click at [339, 234] on button "5" at bounding box center [338, 234] width 15 height 15
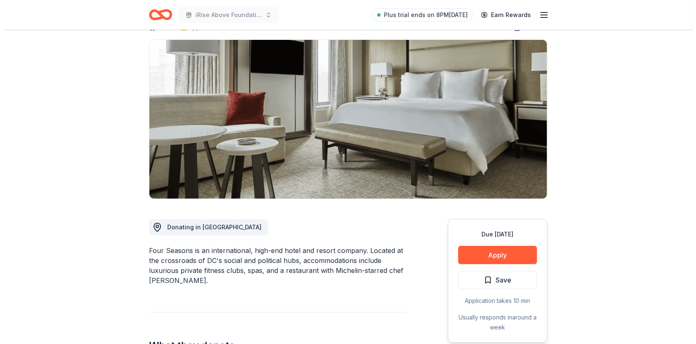
scroll to position [83, 0]
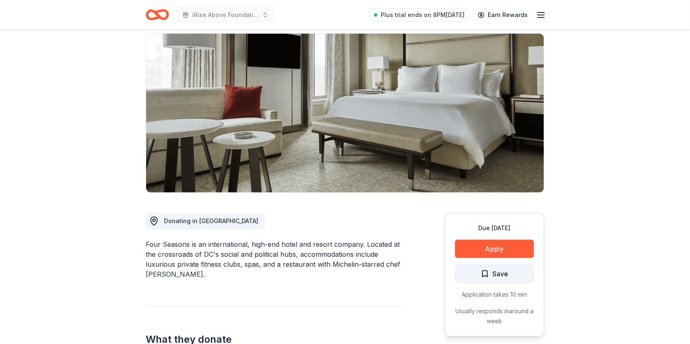
click at [504, 268] on span "Save" at bounding box center [500, 273] width 16 height 11
click at [513, 253] on html "iRise Above Foundation's RISING ABOVE Book Launch Celebration during Breast Can…" at bounding box center [345, 89] width 690 height 344
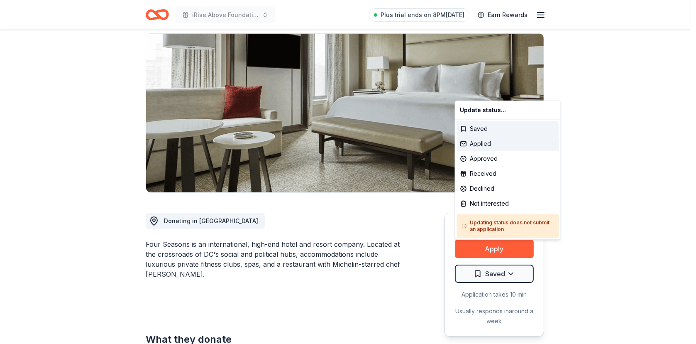
click at [480, 146] on div "Applied" at bounding box center [508, 143] width 102 height 15
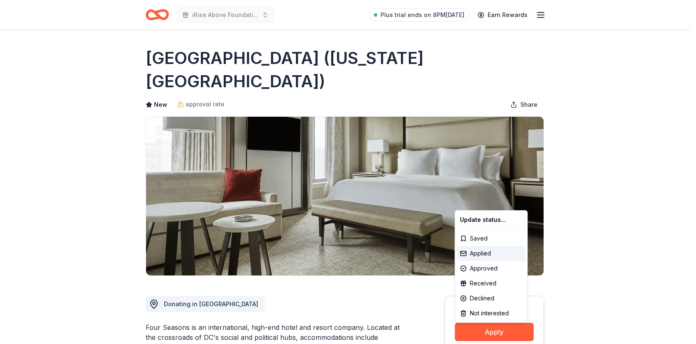
scroll to position [0, 0]
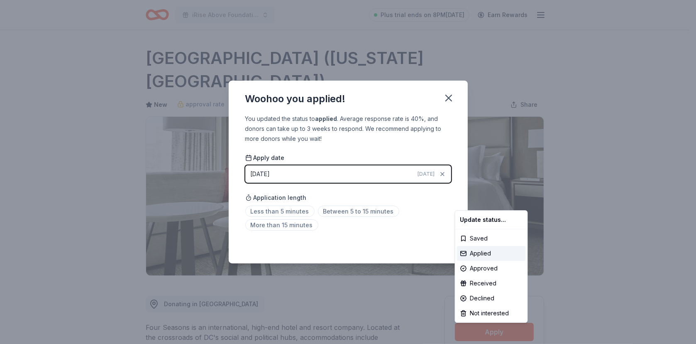
click at [298, 172] on html "iRise Above Foundation's RISING ABOVE Book Launch Celebration during Breast Can…" at bounding box center [348, 172] width 696 height 344
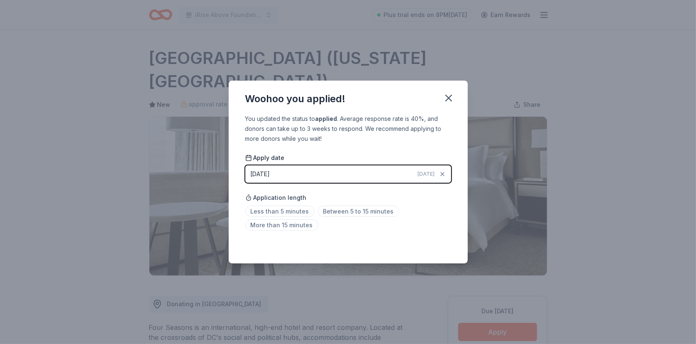
click at [270, 174] on div "[DATE]" at bounding box center [260, 174] width 19 height 10
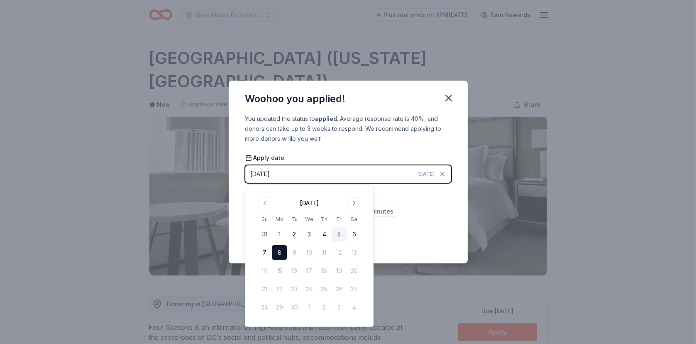
click at [334, 230] on button "5" at bounding box center [338, 234] width 15 height 15
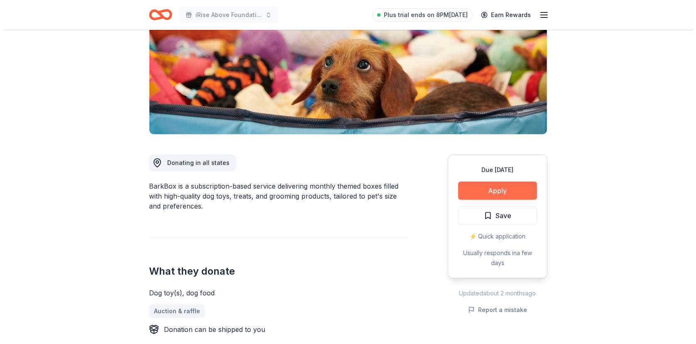
scroll to position [124, 0]
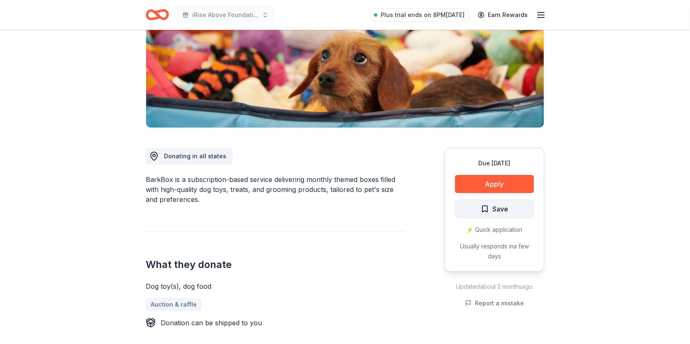
click at [506, 213] on span "Save" at bounding box center [500, 208] width 16 height 11
click at [499, 209] on html "iRise Above Foundation's RISING ABOVE Book Launch Celebration during [MEDICAL_D…" at bounding box center [345, 48] width 690 height 344
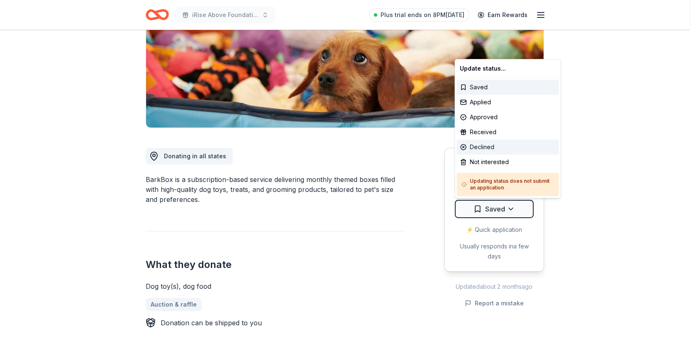
click at [482, 145] on div "Declined" at bounding box center [508, 146] width 102 height 15
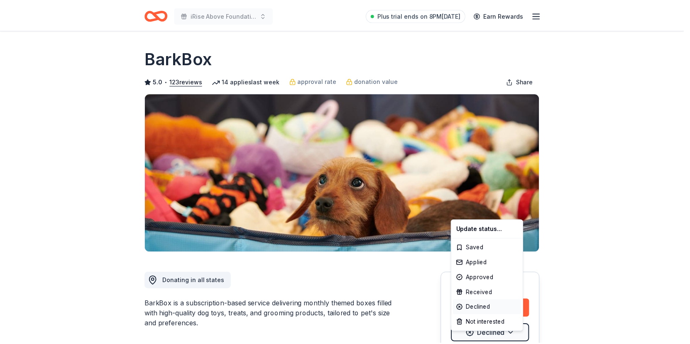
scroll to position [0, 0]
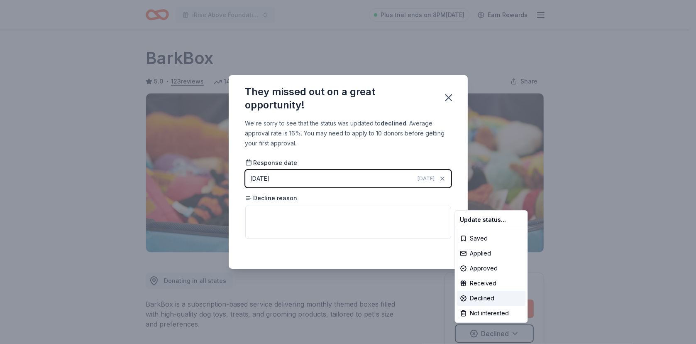
click at [274, 209] on html "iRise Above Foundation's RISING ABOVE Book Launch Celebration during [MEDICAL_D…" at bounding box center [348, 172] width 696 height 344
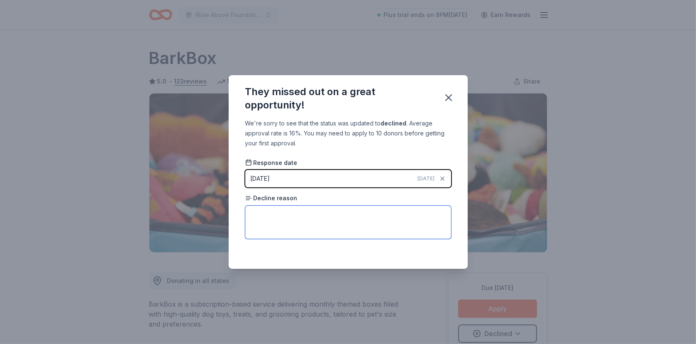
click at [273, 212] on textarea at bounding box center [348, 221] width 206 height 33
type textarea "not dog focused"
click at [446, 96] on icon "button" at bounding box center [449, 98] width 6 height 6
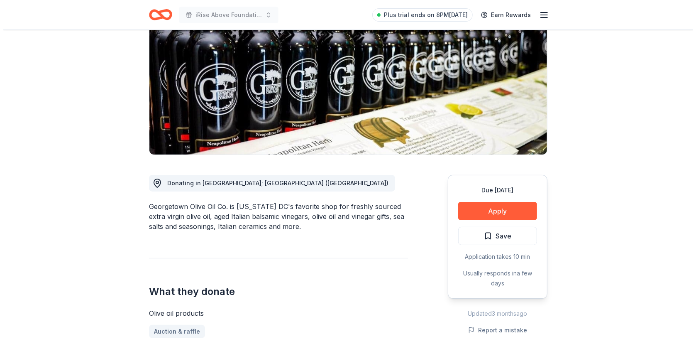
scroll to position [124, 0]
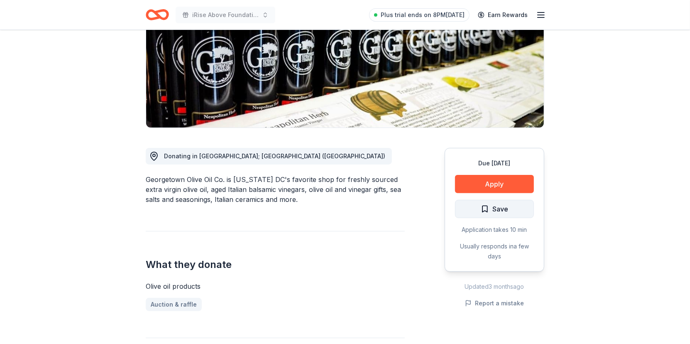
click at [491, 210] on span "Save" at bounding box center [493, 208] width 27 height 11
click at [491, 210] on html "iRise Above Foundation's RISING ABOVE Book Launch Celebration during Breast Can…" at bounding box center [345, 48] width 690 height 344
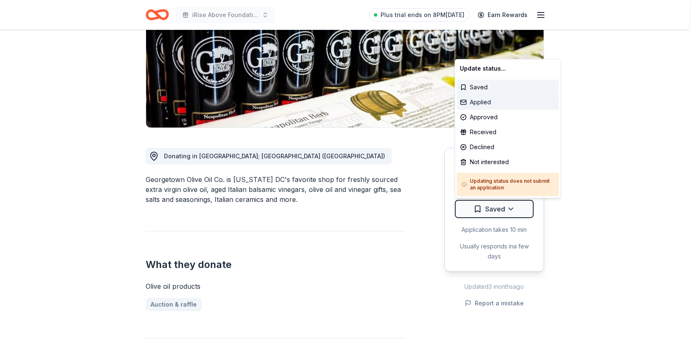
click at [479, 103] on div "Applied" at bounding box center [508, 102] width 102 height 15
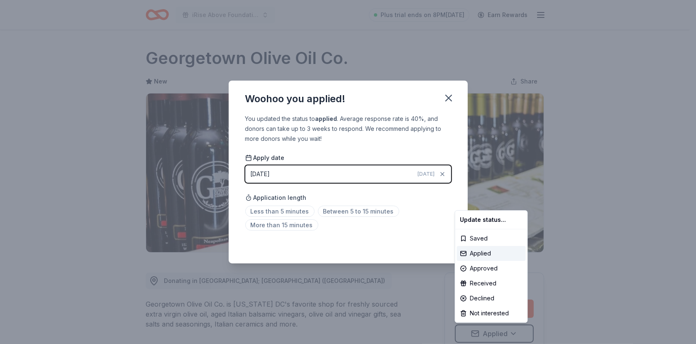
click at [282, 173] on html "iRise Above Foundation's RISING ABOVE Book Launch Celebration during Breast Can…" at bounding box center [348, 172] width 696 height 344
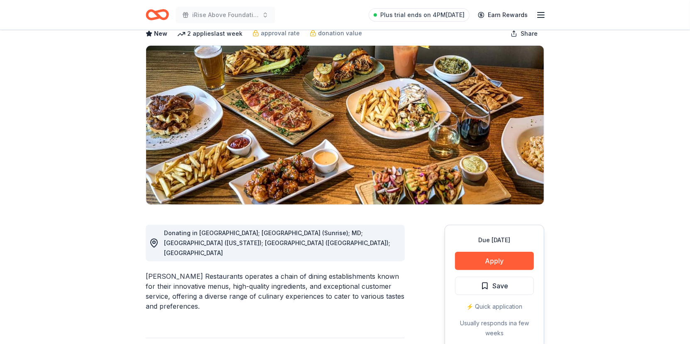
scroll to position [124, 0]
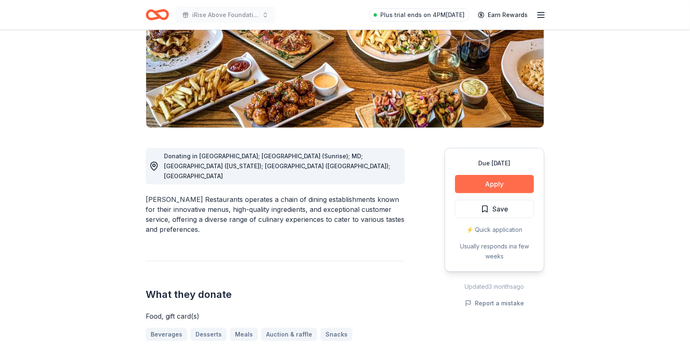
click at [520, 185] on button "Apply" at bounding box center [494, 184] width 79 height 18
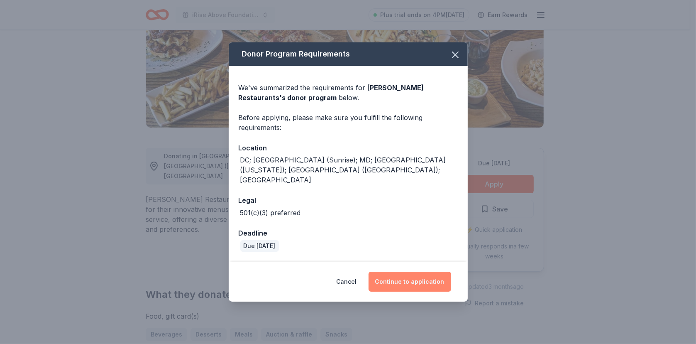
click at [417, 271] on button "Continue to application" at bounding box center [409, 281] width 83 height 20
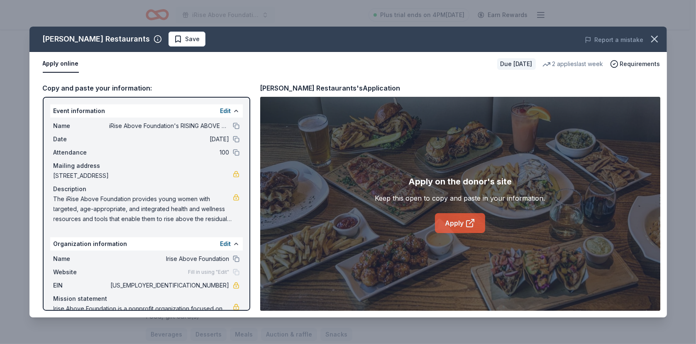
click at [466, 222] on icon at bounding box center [469, 223] width 6 height 6
click at [652, 37] on icon "button" at bounding box center [654, 39] width 6 height 6
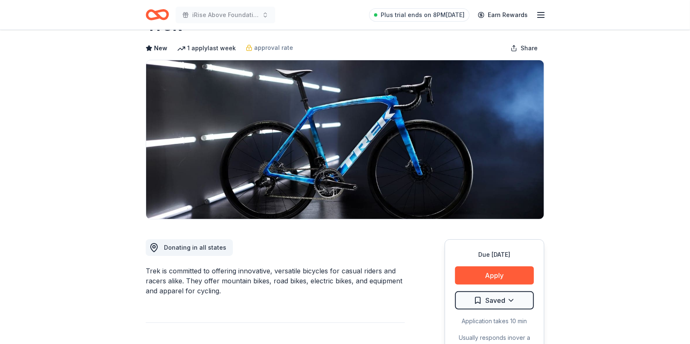
scroll to position [83, 0]
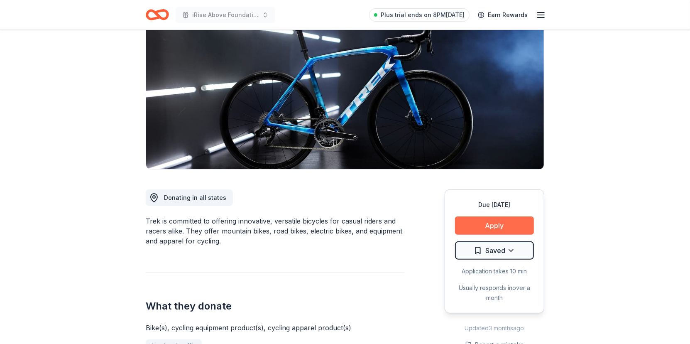
click at [491, 222] on button "Apply" at bounding box center [494, 225] width 79 height 18
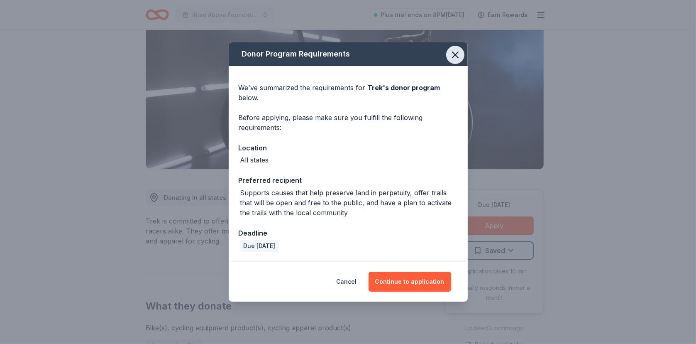
click at [456, 56] on icon "button" at bounding box center [455, 55] width 6 height 6
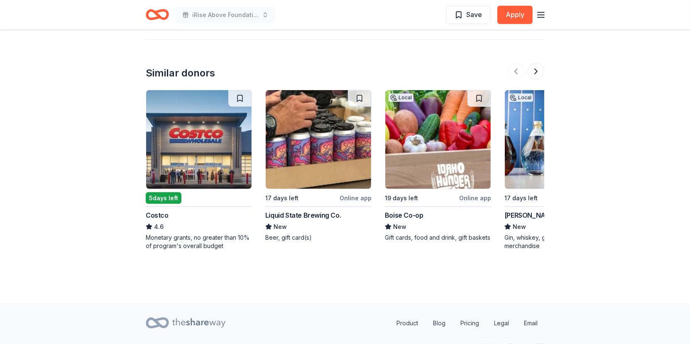
scroll to position [747, 0]
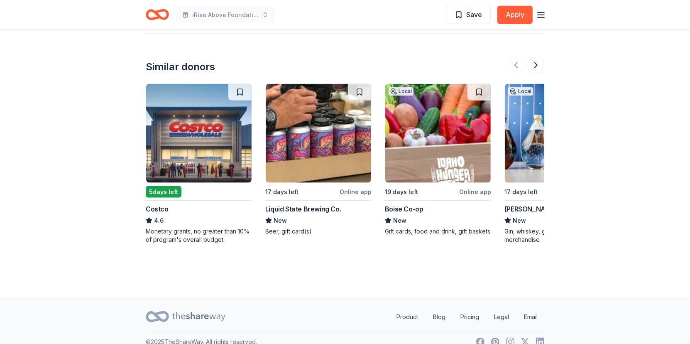
click at [175, 155] on img at bounding box center [198, 133] width 105 height 99
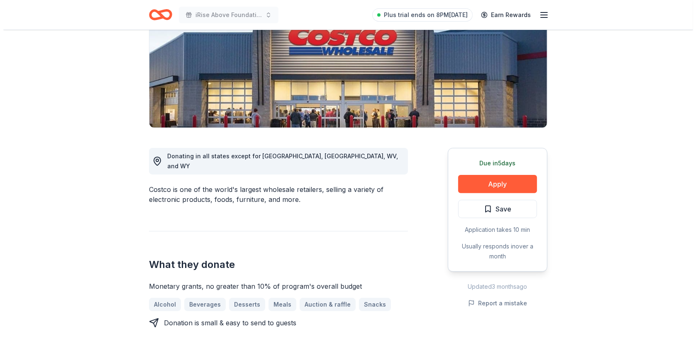
scroll to position [83, 0]
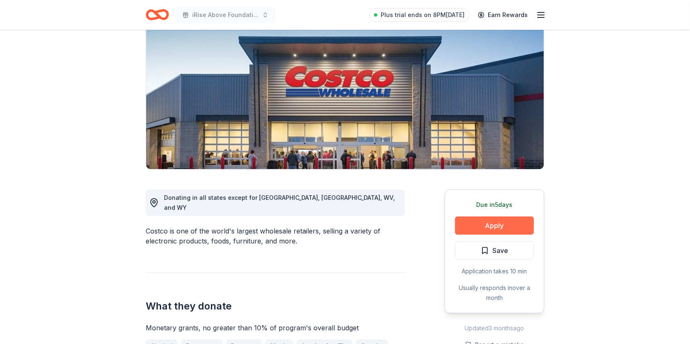
click at [495, 225] on button "Apply" at bounding box center [494, 225] width 79 height 18
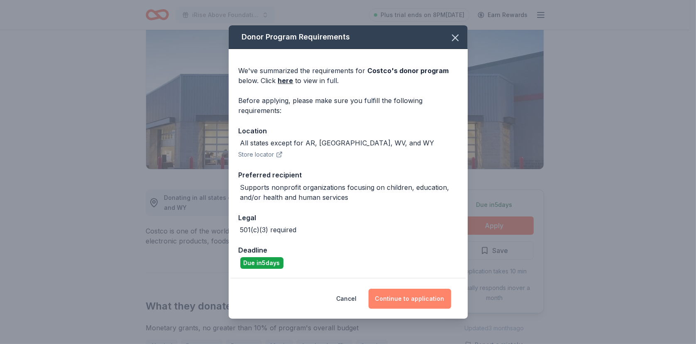
click at [405, 299] on button "Continue to application" at bounding box center [409, 298] width 83 height 20
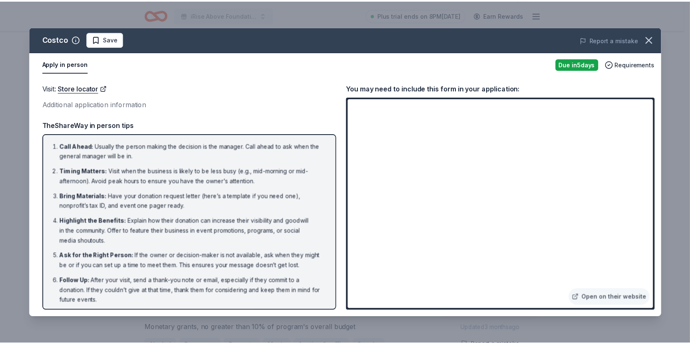
scroll to position [2, 0]
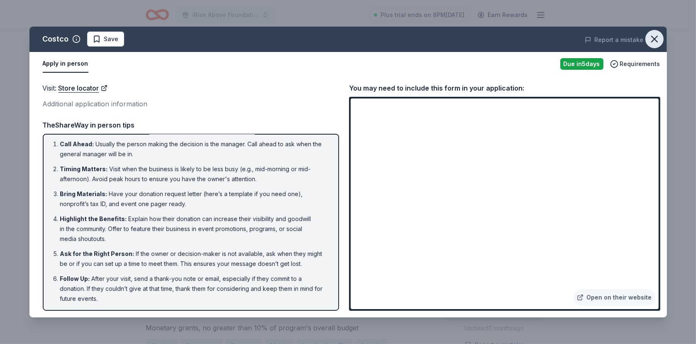
click at [656, 38] on icon "button" at bounding box center [654, 39] width 12 height 12
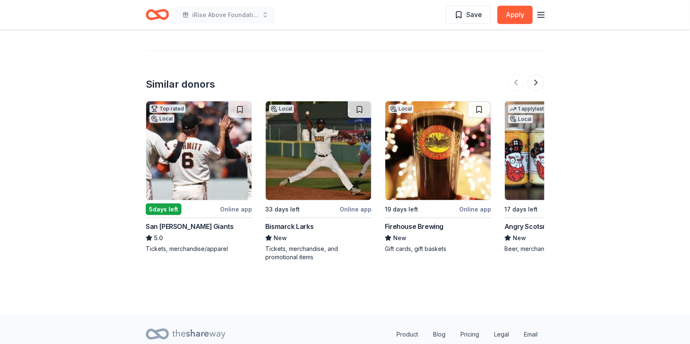
scroll to position [901, 0]
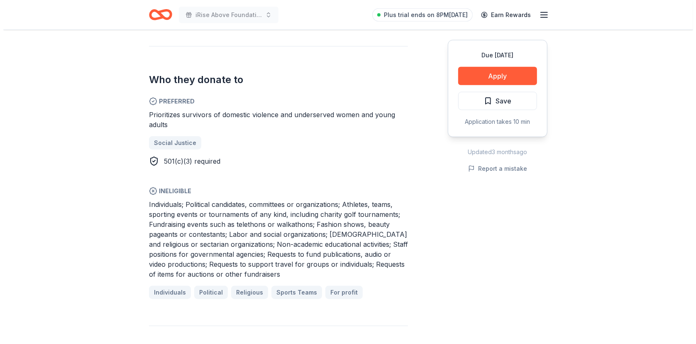
scroll to position [456, 0]
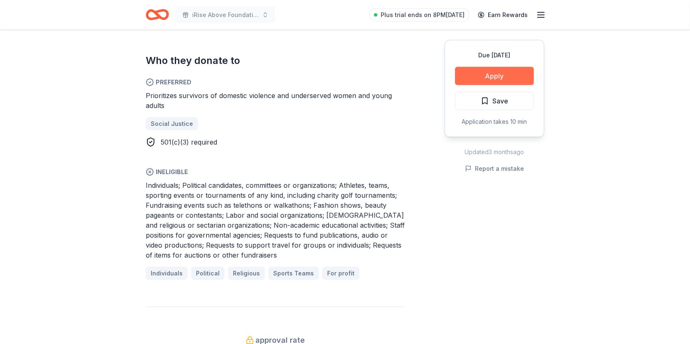
click at [498, 76] on button "Apply" at bounding box center [494, 76] width 79 height 18
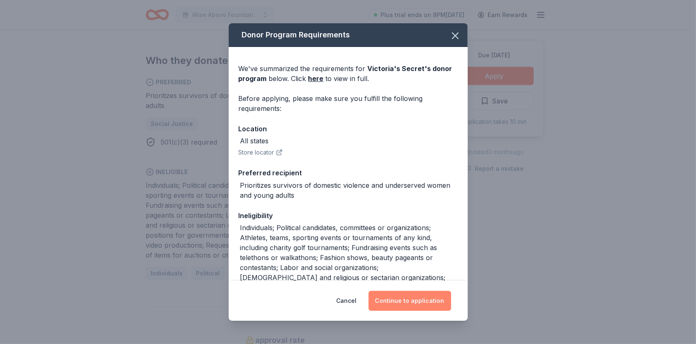
click at [416, 304] on button "Continue to application" at bounding box center [409, 300] width 83 height 20
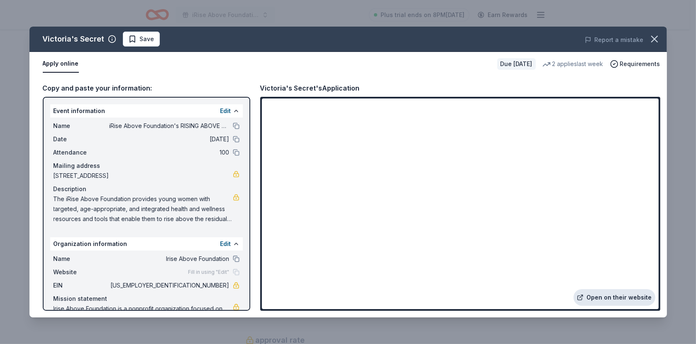
click at [606, 295] on link "Open on their website" at bounding box center [614, 297] width 82 height 17
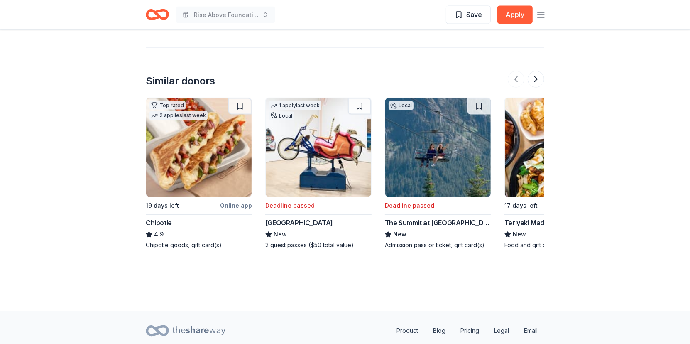
scroll to position [1063, 0]
